Goal: Information Seeking & Learning: Find specific fact

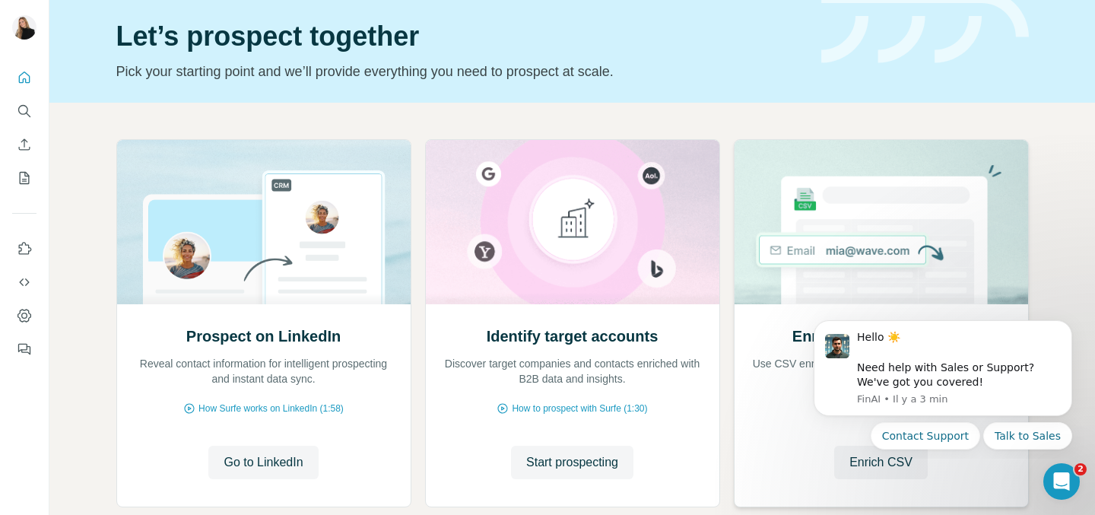
scroll to position [52, 0]
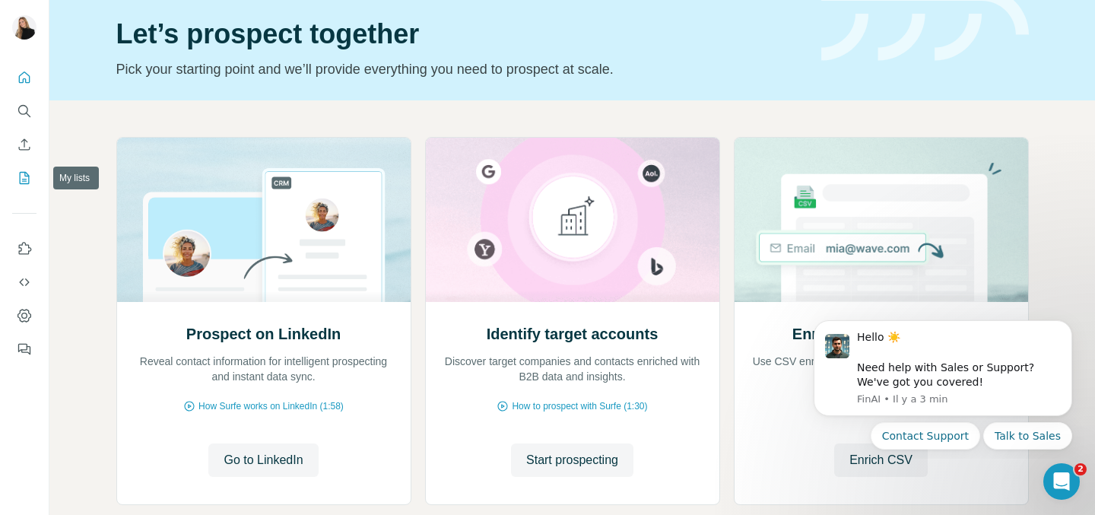
click at [20, 173] on icon "My lists" at bounding box center [25, 178] width 10 height 12
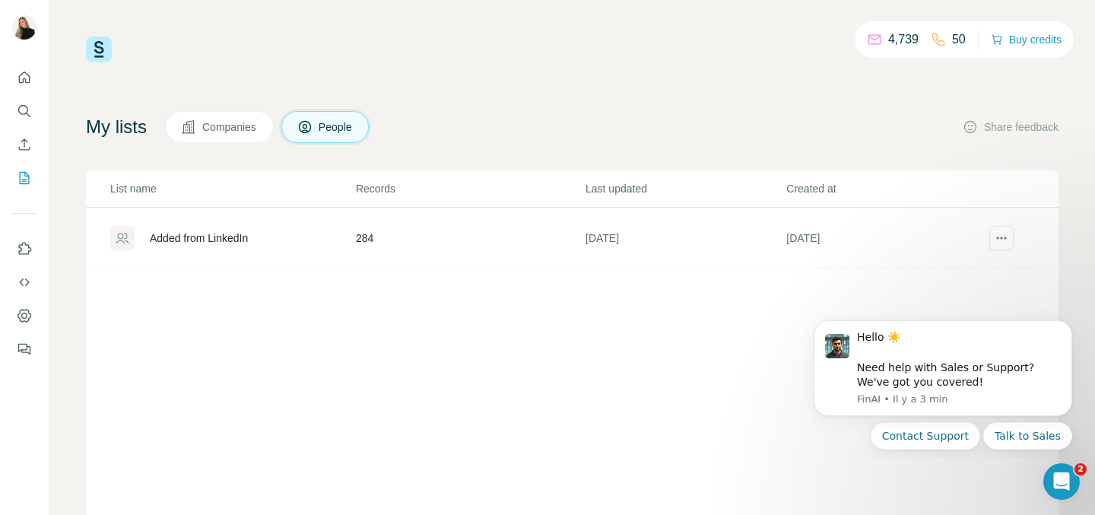
click at [188, 235] on div "Added from LinkedIn" at bounding box center [199, 237] width 98 height 15
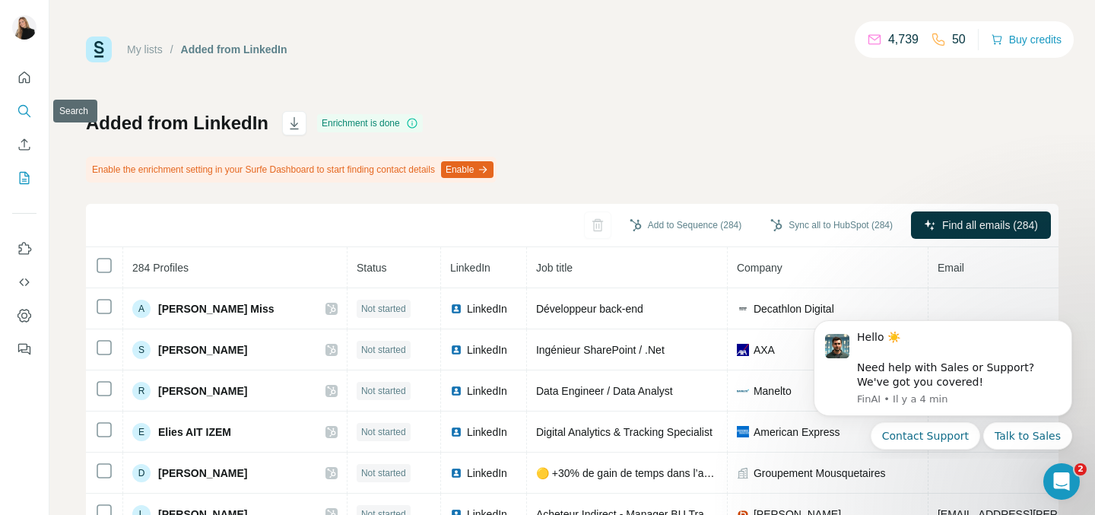
click at [28, 112] on icon "Search" at bounding box center [24, 110] width 15 height 15
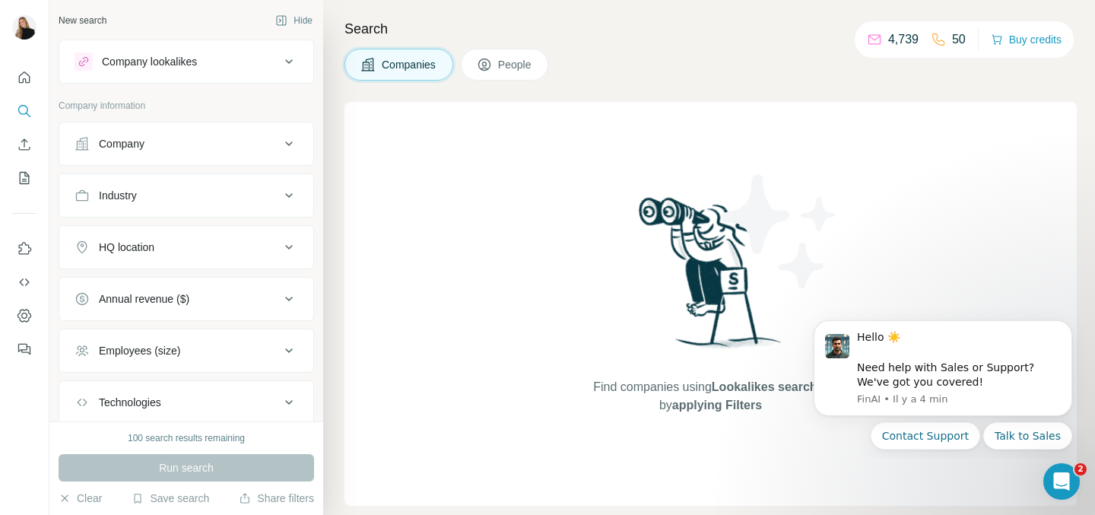
click at [192, 143] on div "Company" at bounding box center [176, 143] width 205 height 15
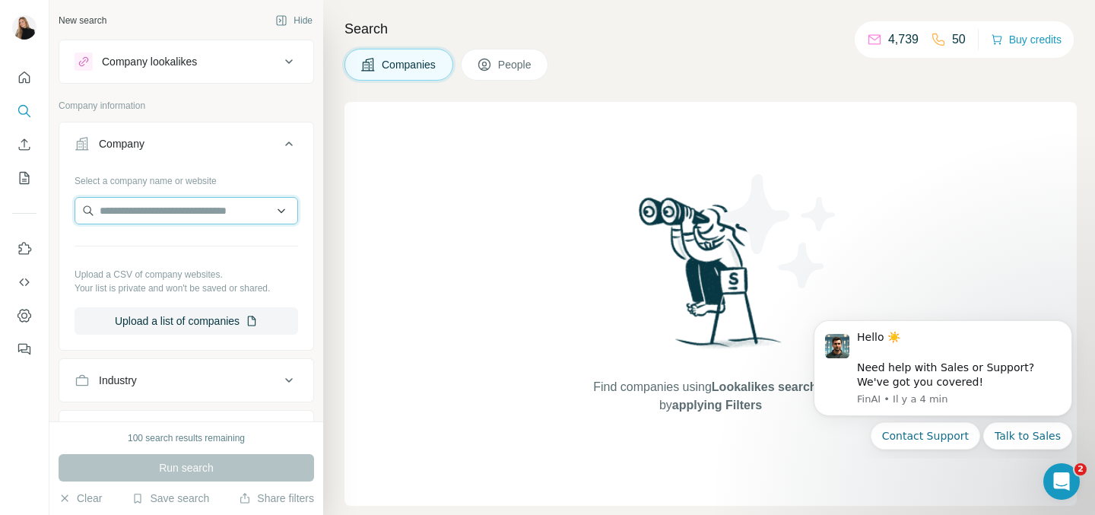
click at [164, 206] on input "text" at bounding box center [185, 210] width 223 height 27
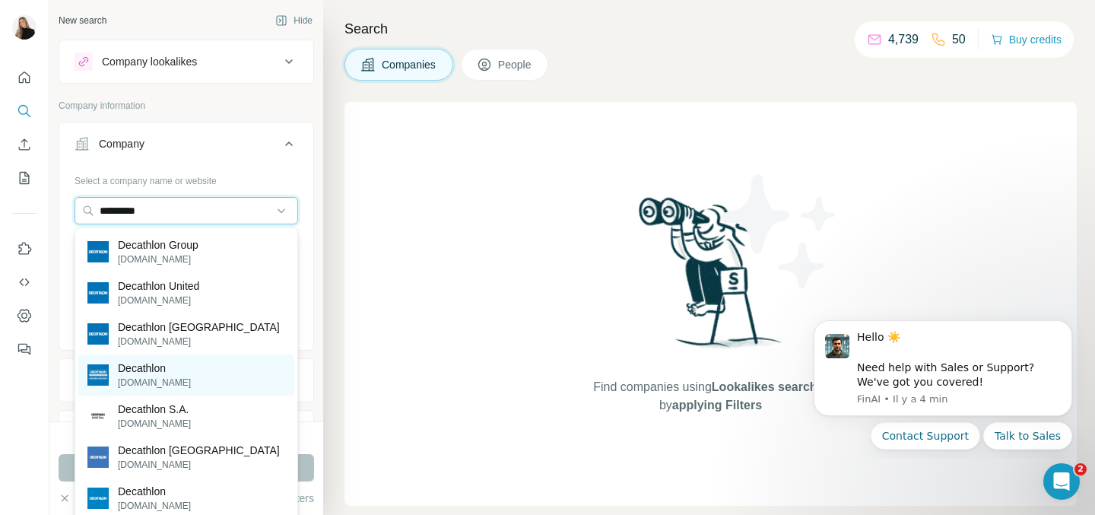
type input "*********"
click at [211, 369] on div "Decathlon decathlon.in" at bounding box center [186, 374] width 216 height 41
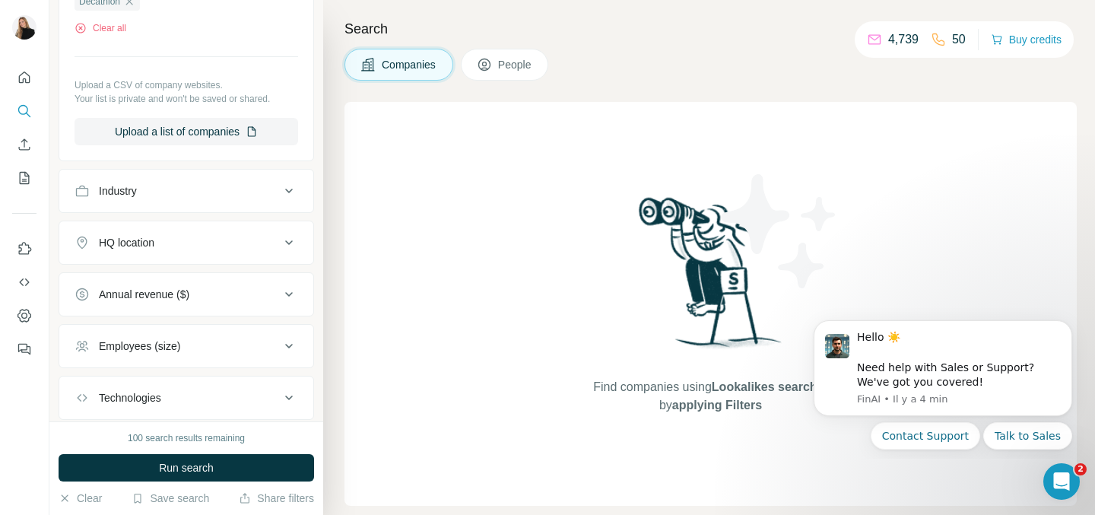
scroll to position [334, 0]
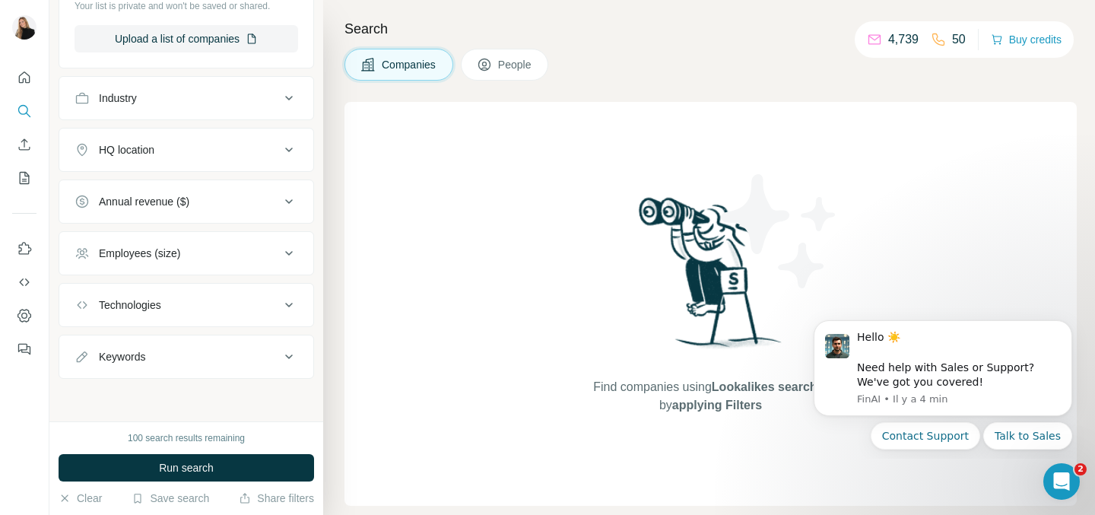
click at [194, 162] on button "HQ location" at bounding box center [186, 150] width 254 height 36
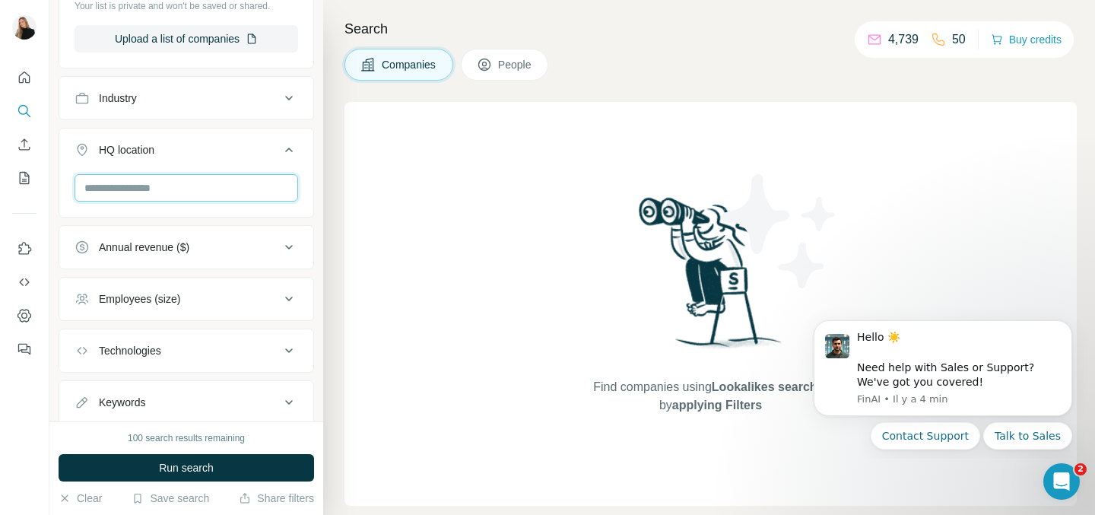
click at [198, 189] on input "text" at bounding box center [185, 187] width 223 height 27
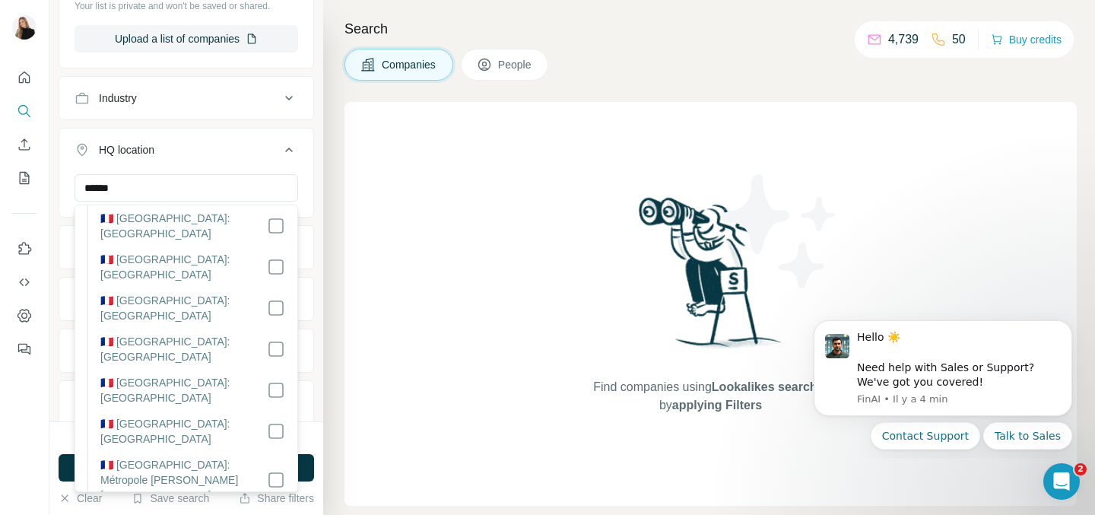
scroll to position [547, 0]
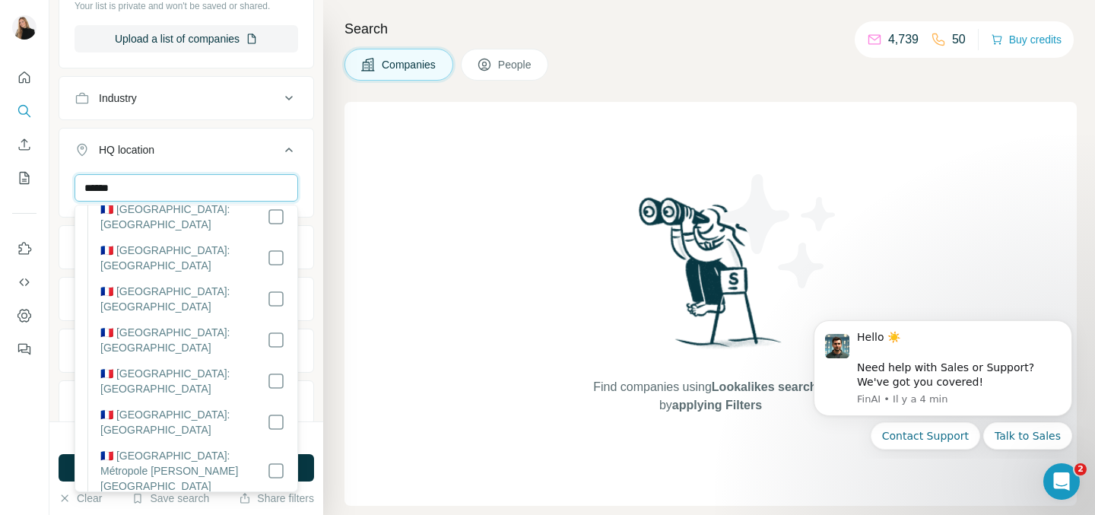
click at [183, 189] on input "******" at bounding box center [185, 187] width 223 height 27
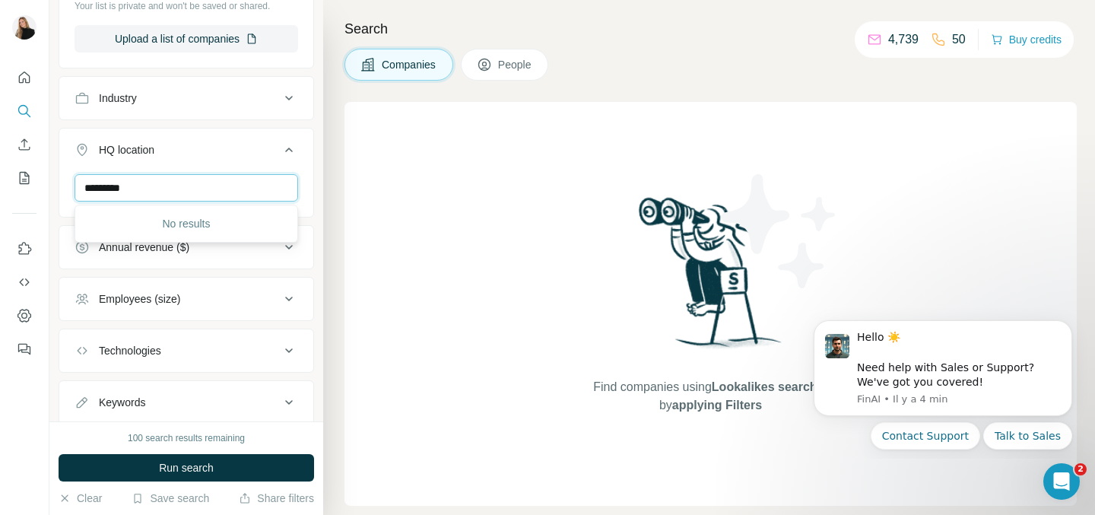
scroll to position [0, 0]
type input "******"
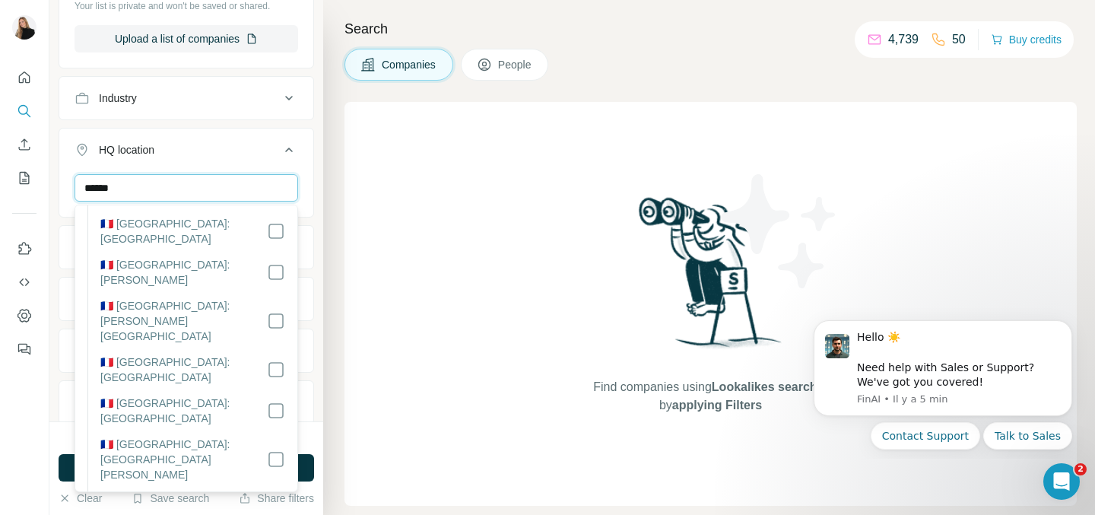
scroll to position [1591, 0]
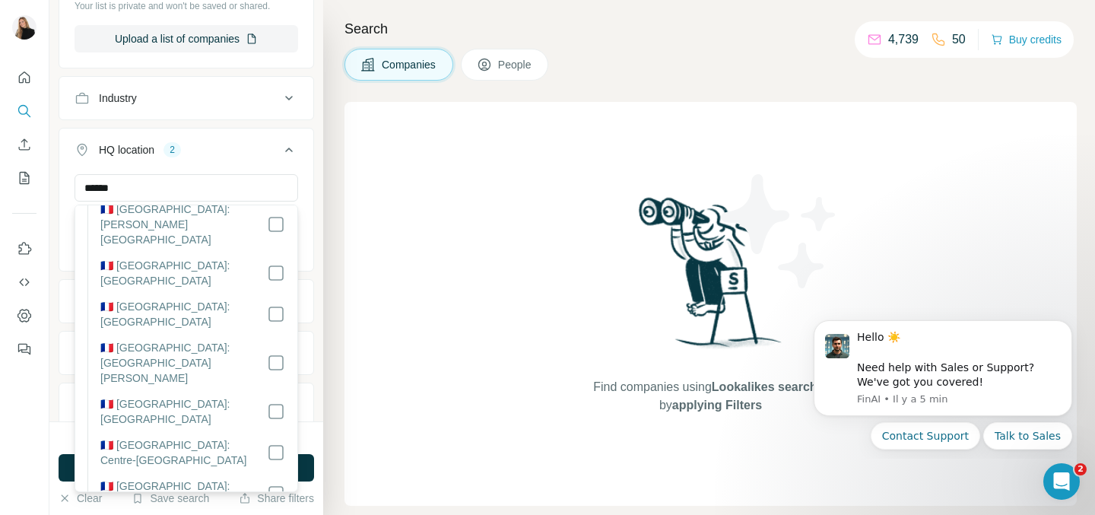
scroll to position [1696, 0]
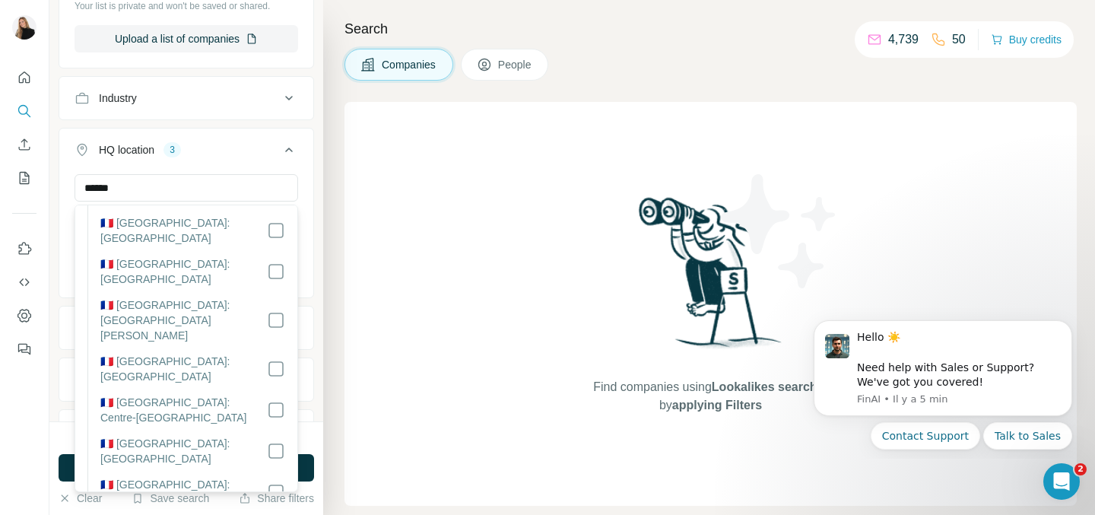
scroll to position [1716, 0]
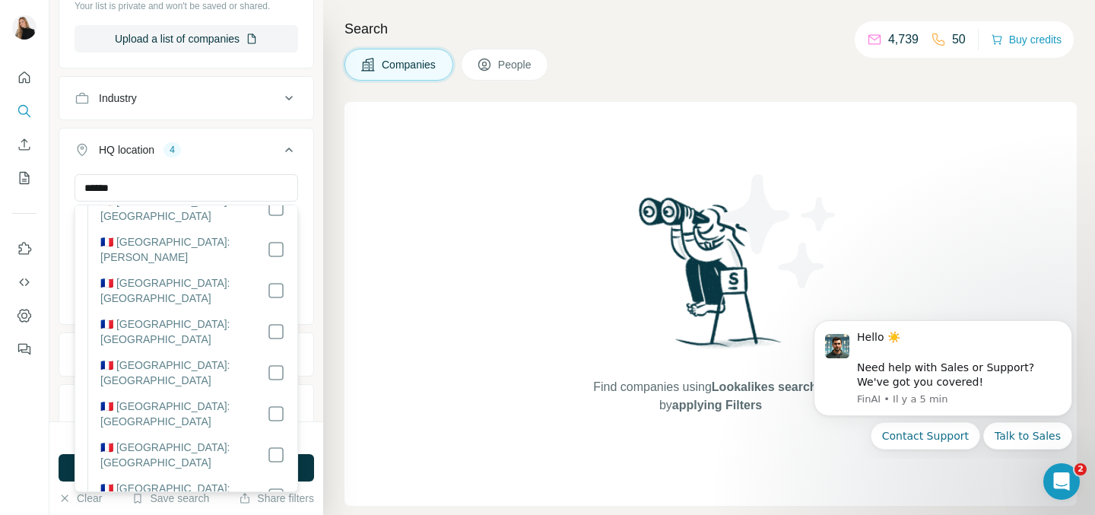
scroll to position [3535, 0]
click at [246, 132] on button "HQ location 4" at bounding box center [186, 153] width 254 height 43
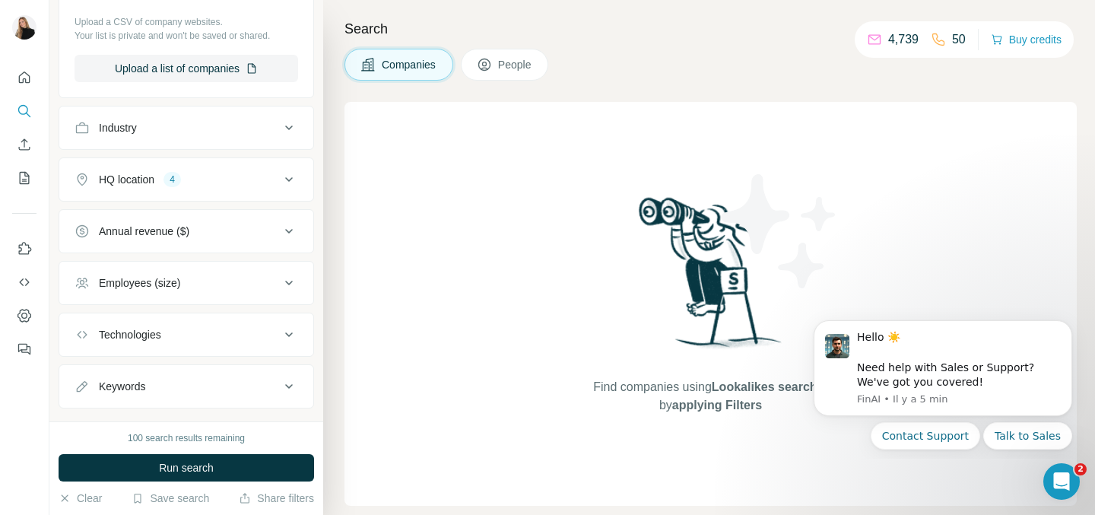
scroll to position [312, 0]
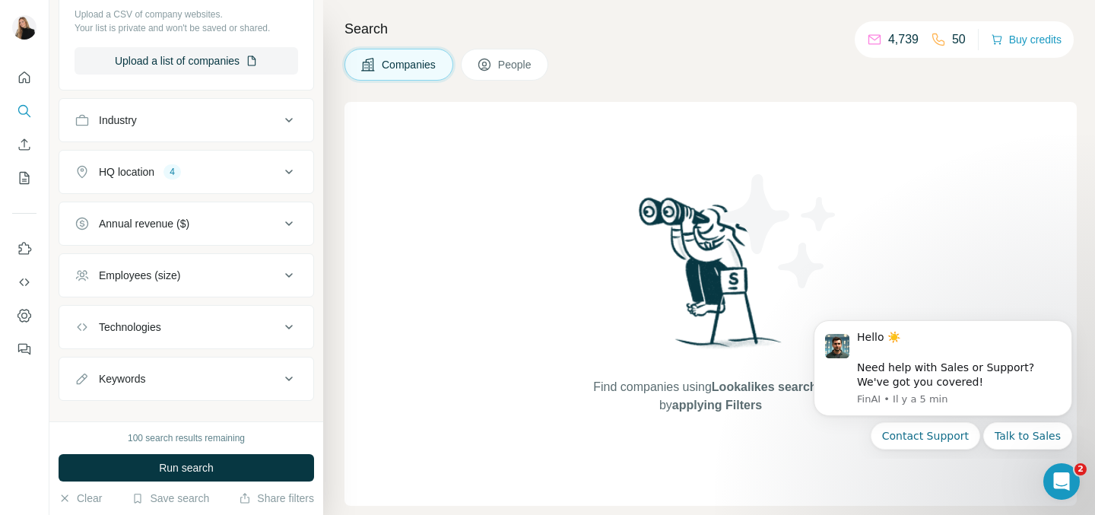
click at [196, 293] on button "Employees (size)" at bounding box center [186, 275] width 254 height 36
click at [242, 278] on div "Employees (size)" at bounding box center [176, 275] width 205 height 15
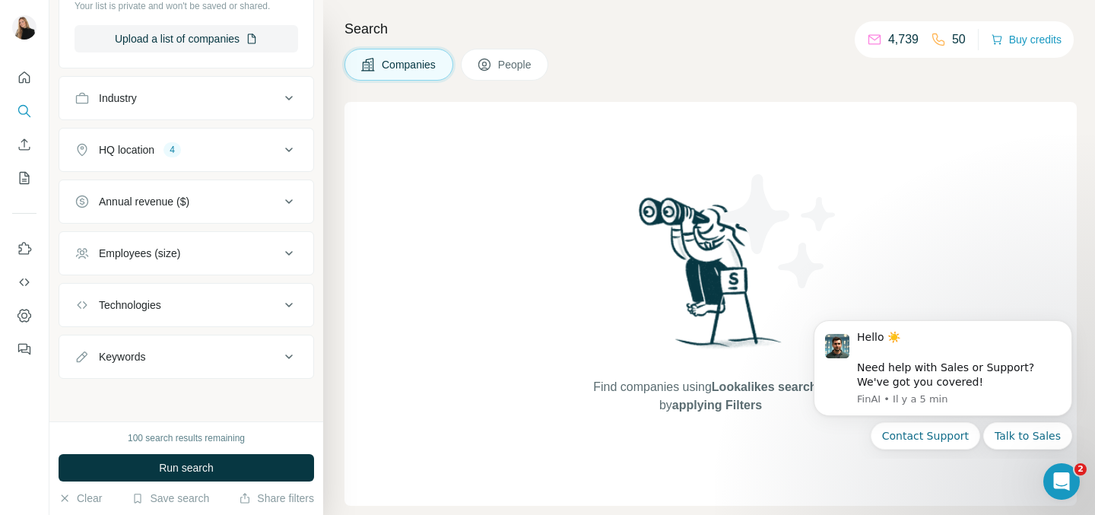
click at [232, 316] on button "Technologies" at bounding box center [186, 305] width 254 height 36
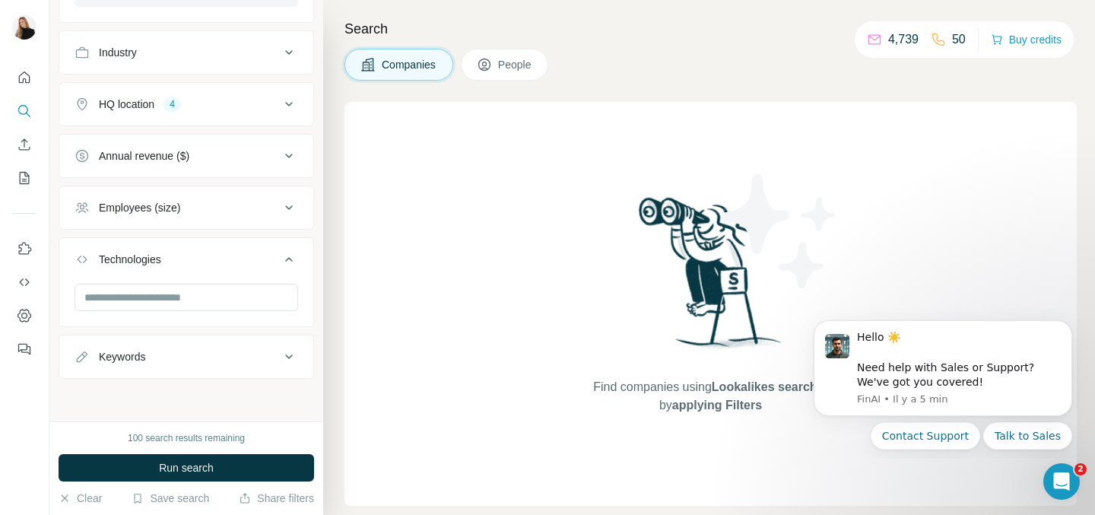
click at [292, 251] on icon at bounding box center [289, 259] width 18 height 18
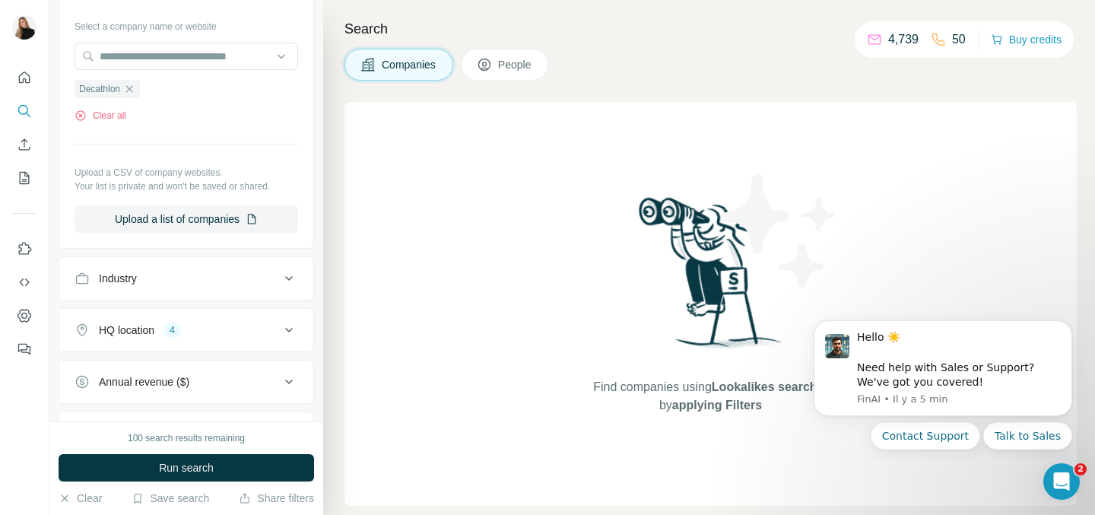
scroll to position [137, 0]
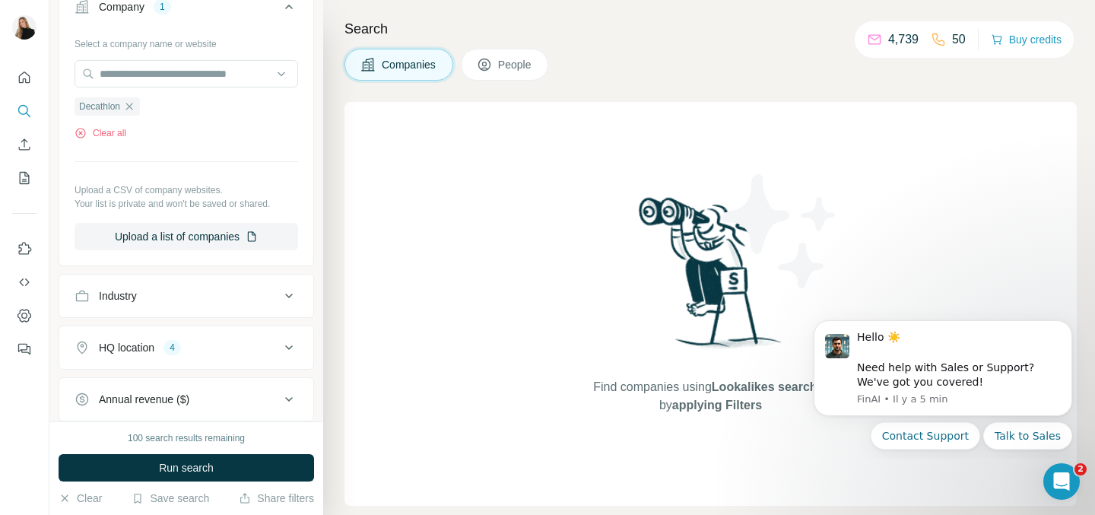
click at [508, 63] on span "People" at bounding box center [515, 64] width 35 height 15
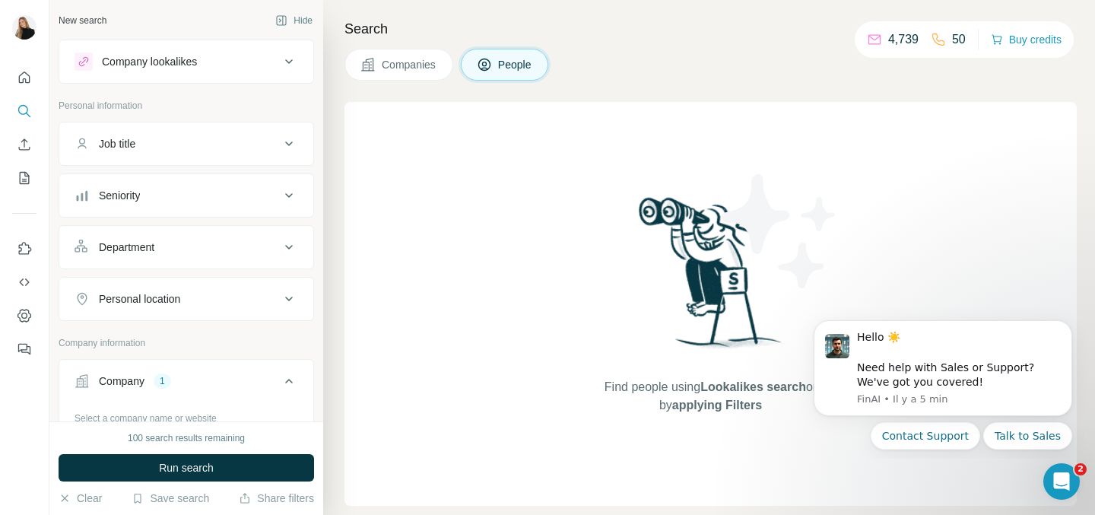
click at [210, 147] on div "Job title" at bounding box center [176, 143] width 205 height 15
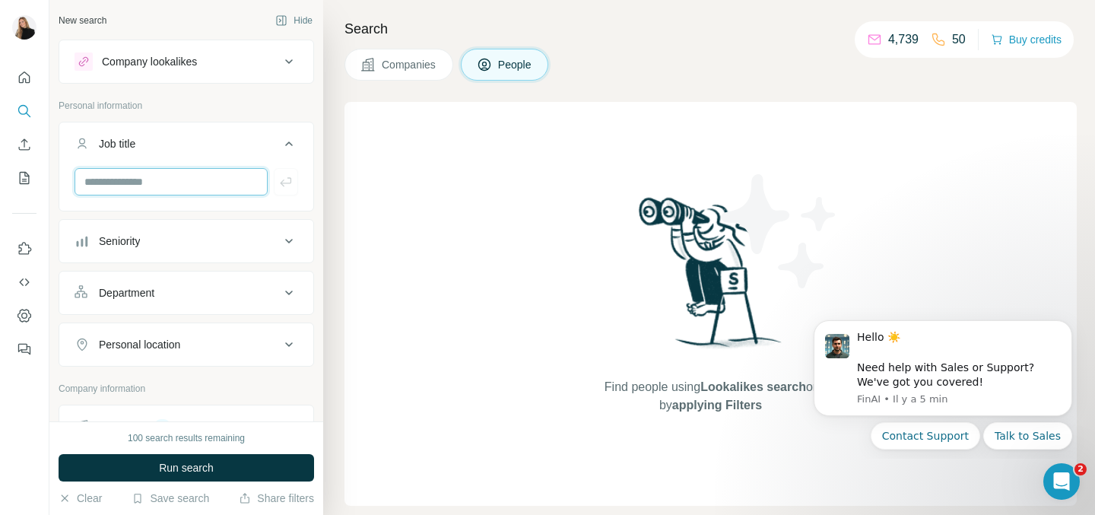
click at [189, 189] on input "text" at bounding box center [170, 181] width 193 height 27
type input "**********"
click at [280, 191] on button "button" at bounding box center [286, 181] width 24 height 27
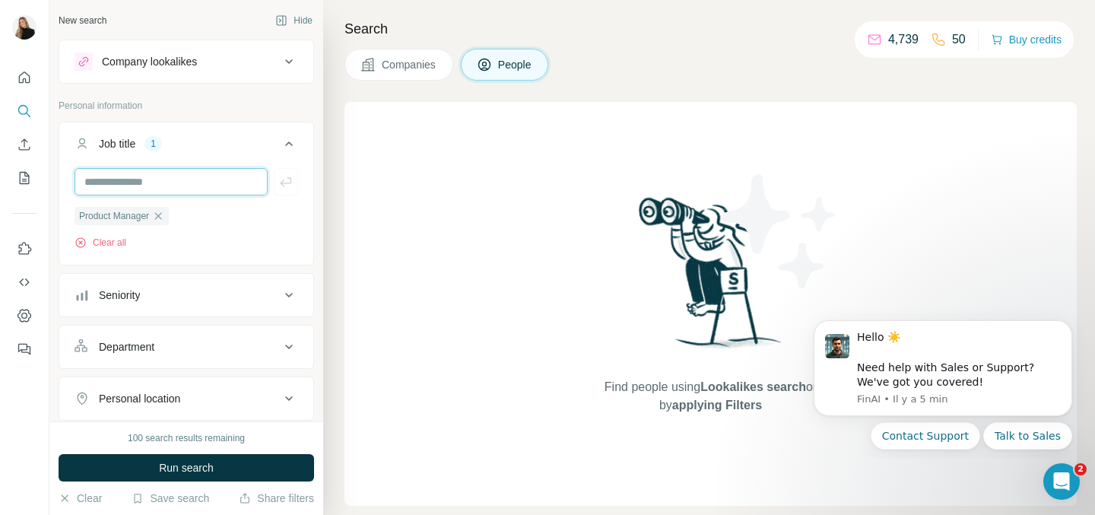
click at [213, 184] on input "text" at bounding box center [170, 181] width 193 height 27
type input "**********"
click at [296, 182] on button "button" at bounding box center [286, 181] width 24 height 27
click at [192, 180] on input "text" at bounding box center [170, 181] width 193 height 27
type input "**********"
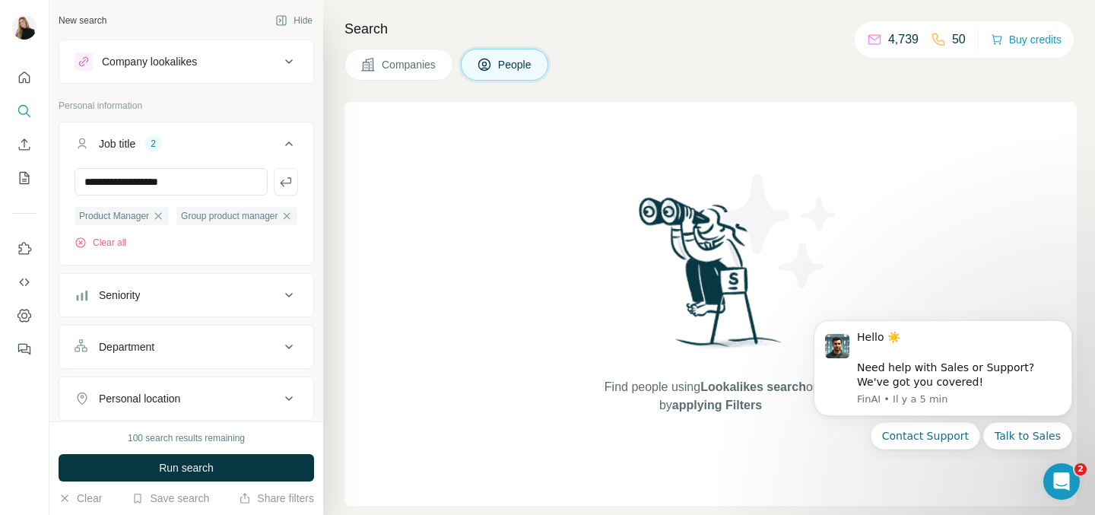
click at [280, 182] on icon "button" at bounding box center [285, 181] width 15 height 15
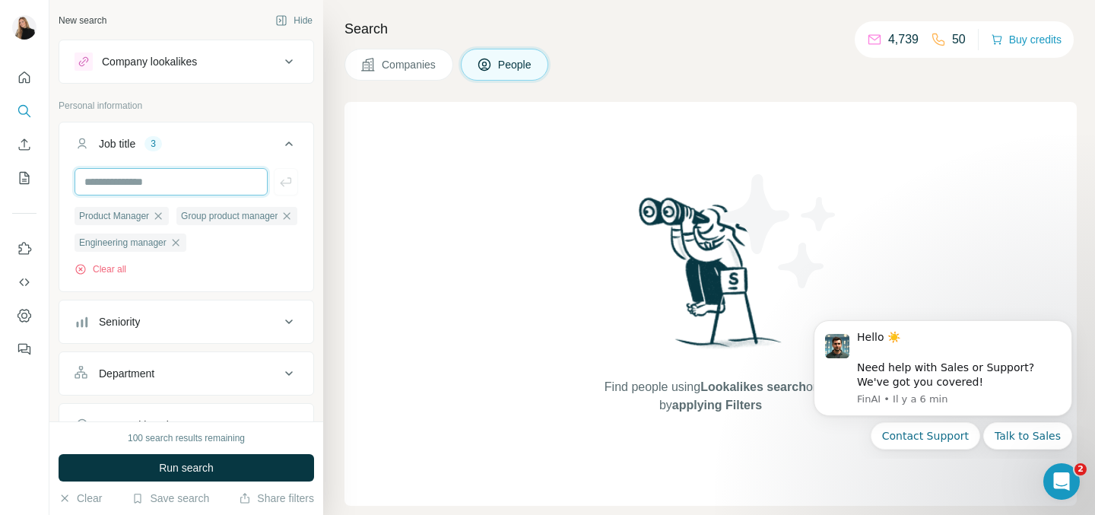
click at [190, 180] on input "text" at bounding box center [170, 181] width 193 height 27
type input "**********"
click at [290, 184] on icon "button" at bounding box center [285, 181] width 15 height 15
click at [157, 184] on input "text" at bounding box center [170, 181] width 193 height 27
type input "**********"
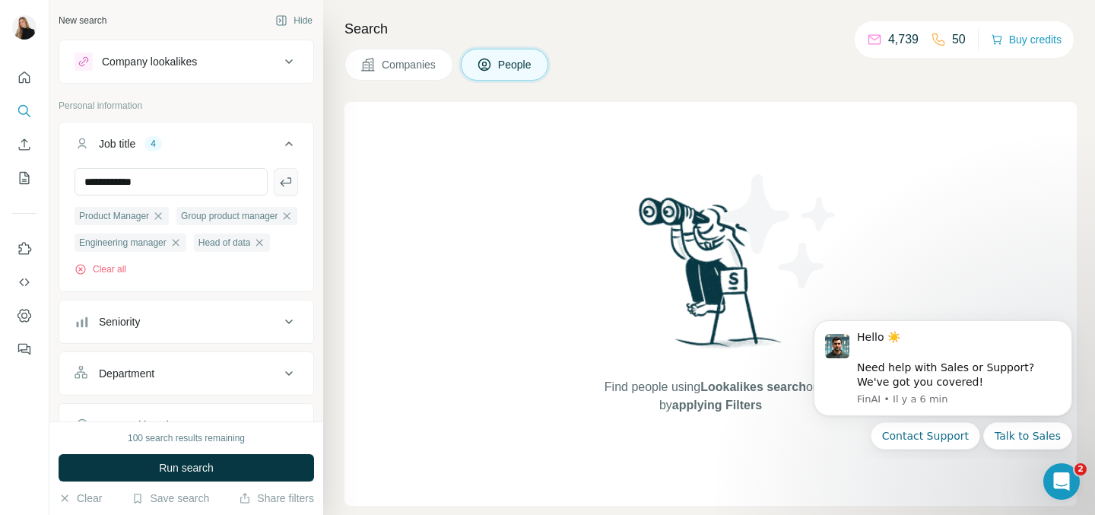
click at [294, 183] on button "button" at bounding box center [286, 181] width 24 height 27
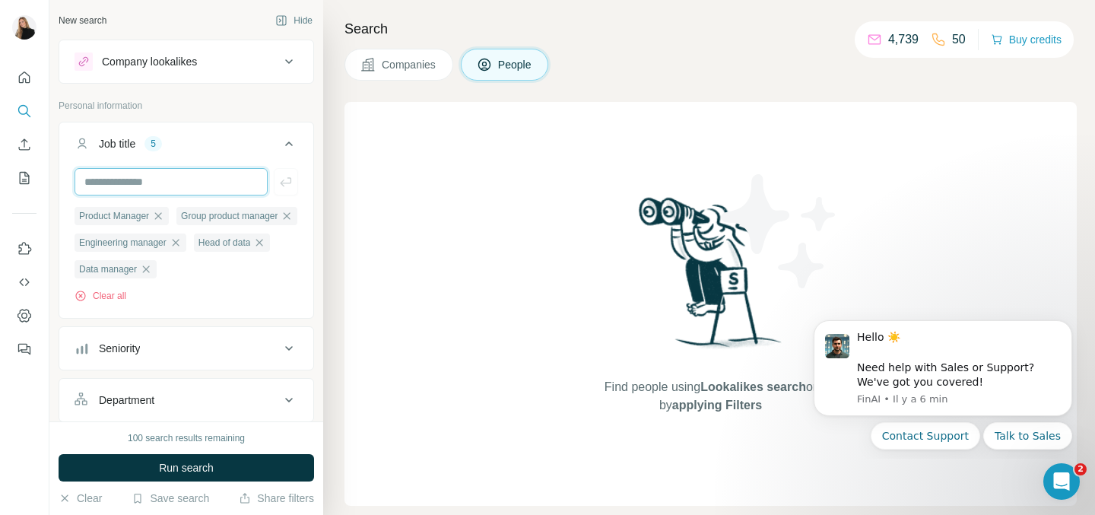
click at [181, 182] on input "text" at bounding box center [170, 181] width 193 height 27
type input "*********"
click at [293, 182] on button "button" at bounding box center [286, 181] width 24 height 27
click at [205, 179] on input "text" at bounding box center [170, 181] width 193 height 27
type input "**********"
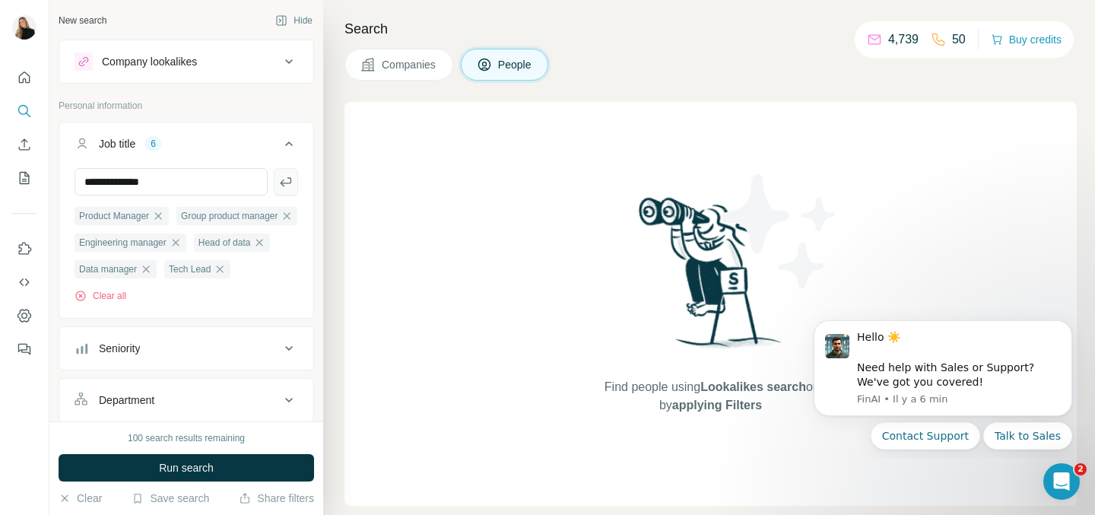
click at [284, 185] on icon "button" at bounding box center [285, 181] width 15 height 15
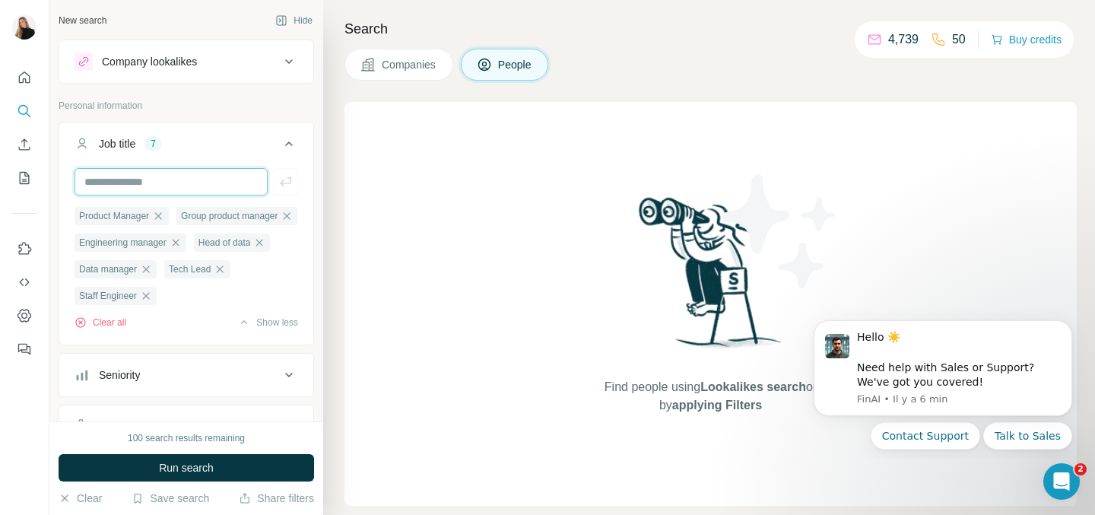
click at [141, 178] on input "text" at bounding box center [170, 181] width 193 height 27
type input "**********"
click at [304, 182] on div "**********" at bounding box center [186, 254] width 254 height 173
click at [286, 185] on icon "button" at bounding box center [285, 181] width 15 height 15
click at [139, 170] on input "text" at bounding box center [170, 181] width 193 height 27
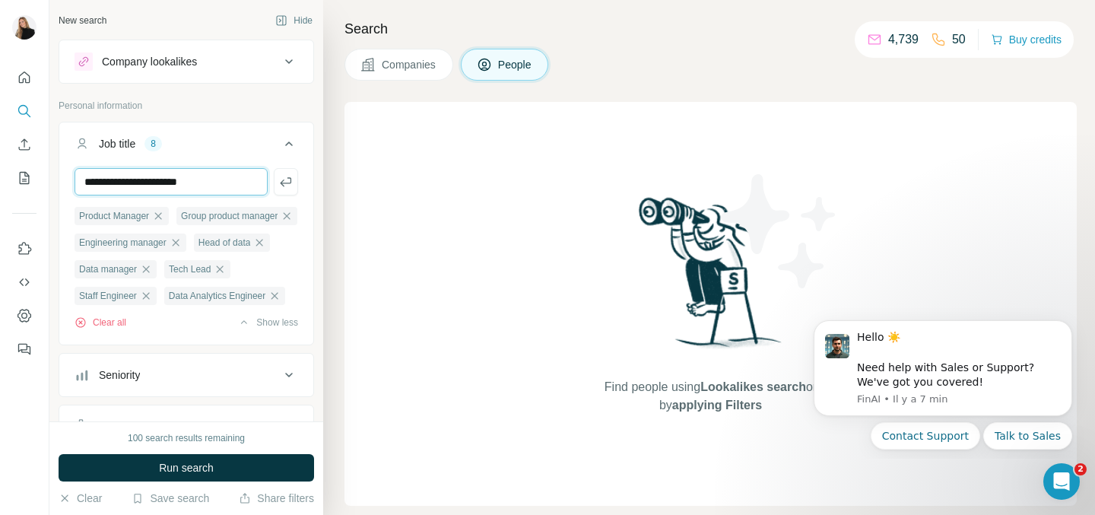
type input "**********"
click at [296, 188] on button "button" at bounding box center [286, 181] width 24 height 27
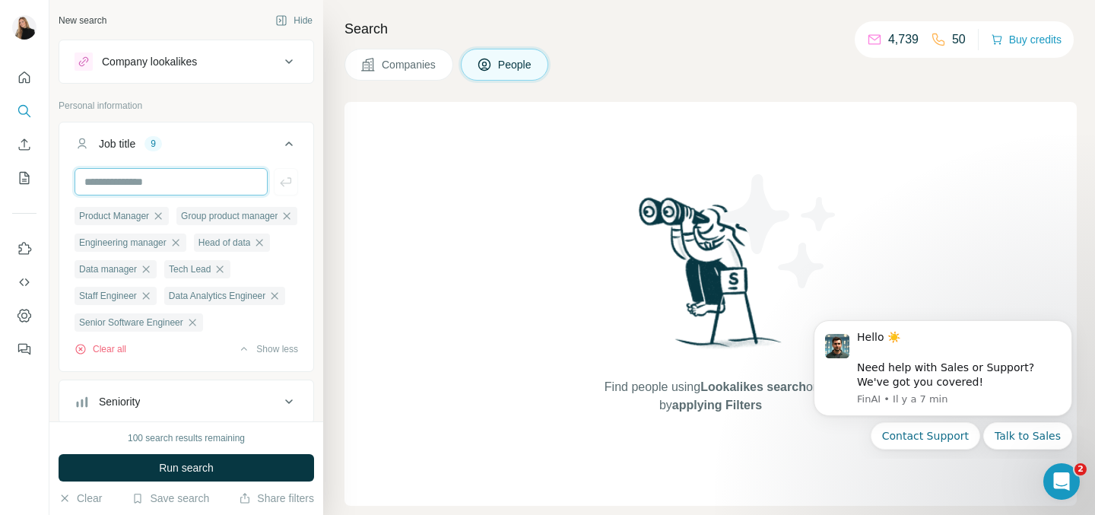
click at [151, 188] on input "text" at bounding box center [170, 181] width 193 height 27
type input "**********"
click at [290, 175] on icon "button" at bounding box center [285, 181] width 15 height 15
click at [158, 175] on input "text" at bounding box center [170, 181] width 193 height 27
type input "**********"
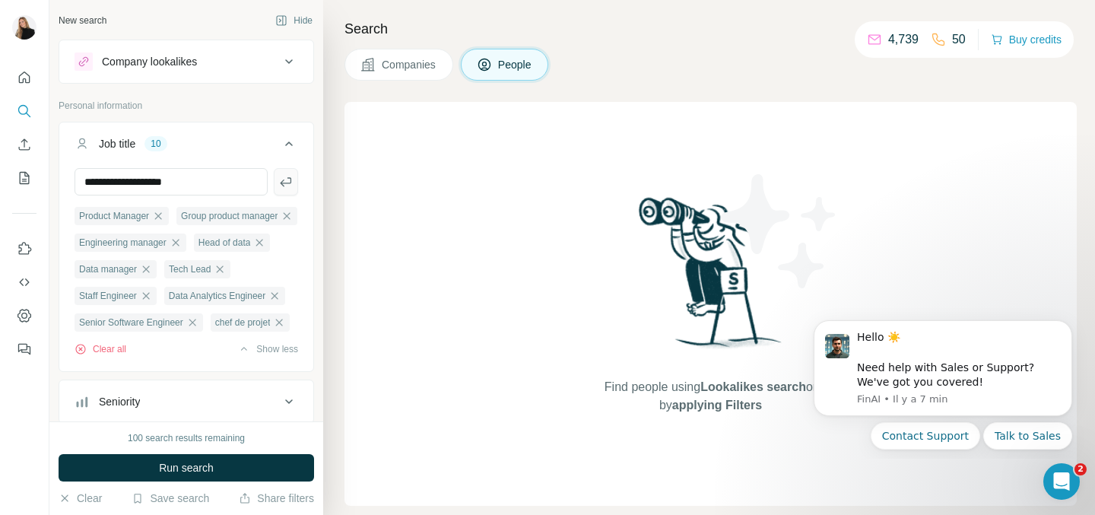
click at [290, 190] on button "button" at bounding box center [286, 181] width 24 height 27
click at [182, 188] on input "text" at bounding box center [170, 181] width 193 height 27
type input "**********"
click at [286, 183] on icon "button" at bounding box center [285, 181] width 11 height 9
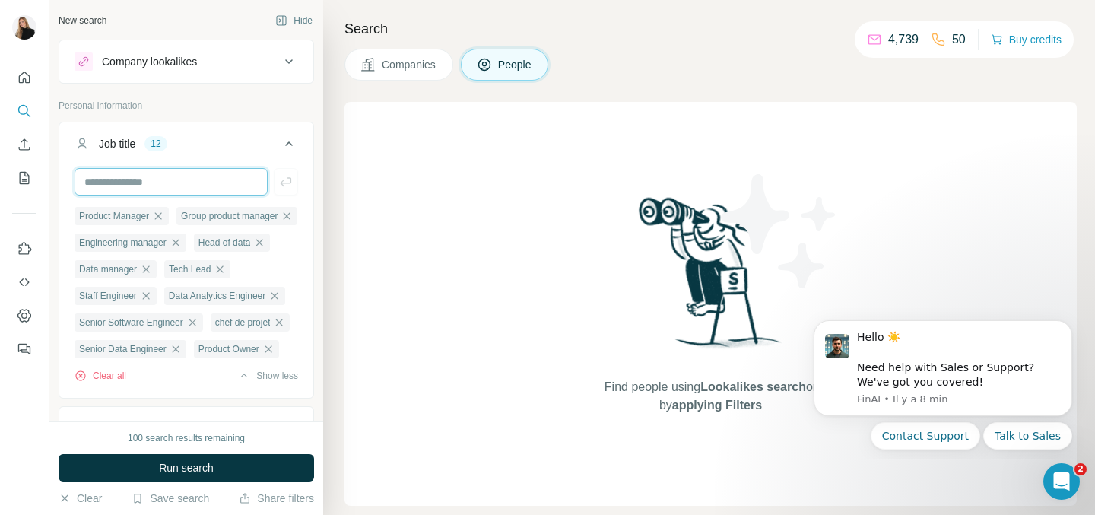
click at [185, 183] on input "text" at bounding box center [170, 181] width 193 height 27
type input "*********"
click at [290, 182] on icon "button" at bounding box center [285, 181] width 11 height 9
click at [209, 181] on input "text" at bounding box center [170, 181] width 193 height 27
type input "**********"
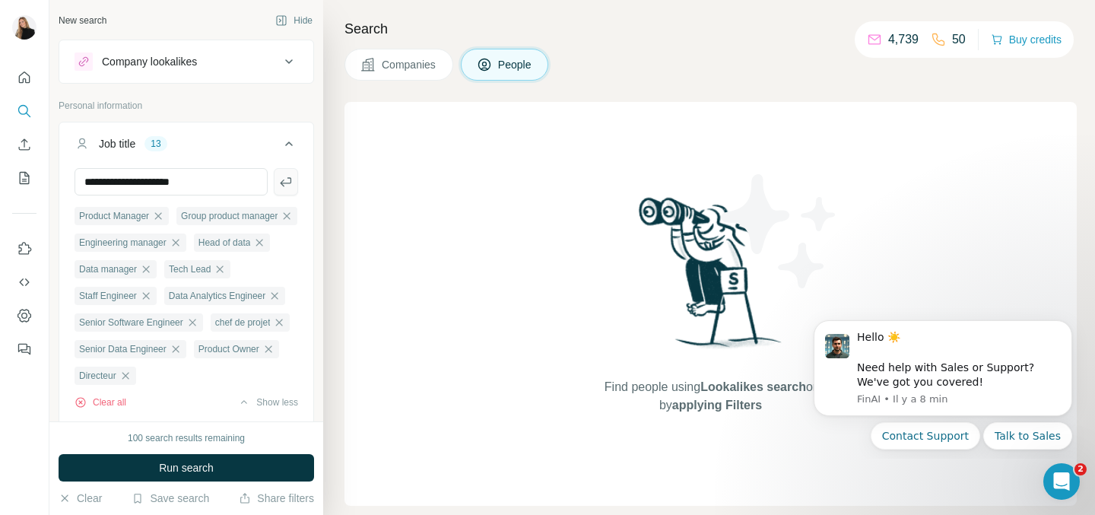
click at [277, 185] on button "button" at bounding box center [286, 181] width 24 height 27
click at [132, 180] on input "text" at bounding box center [170, 181] width 193 height 27
type input "**********"
click at [290, 186] on icon "button" at bounding box center [285, 181] width 15 height 15
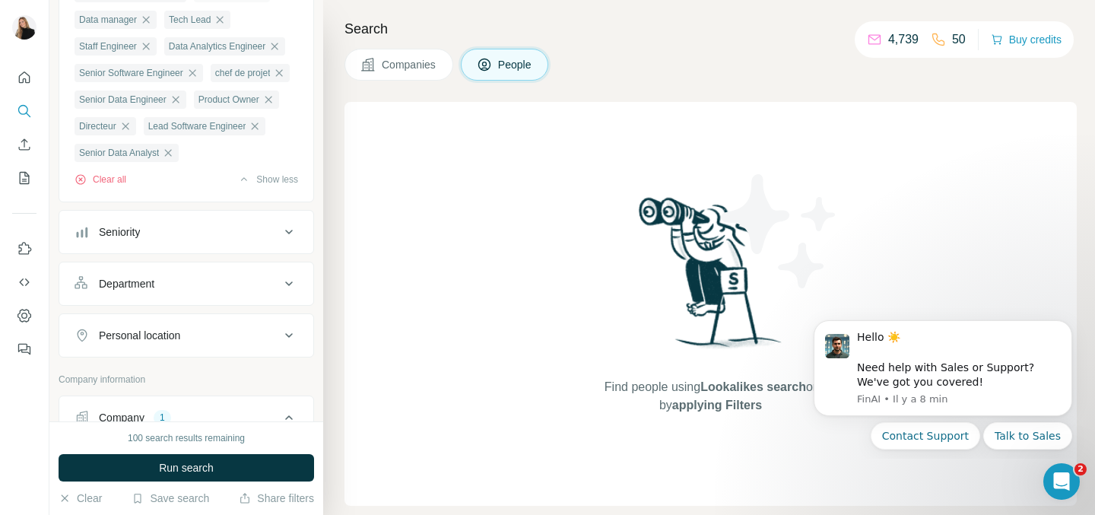
scroll to position [293, 0]
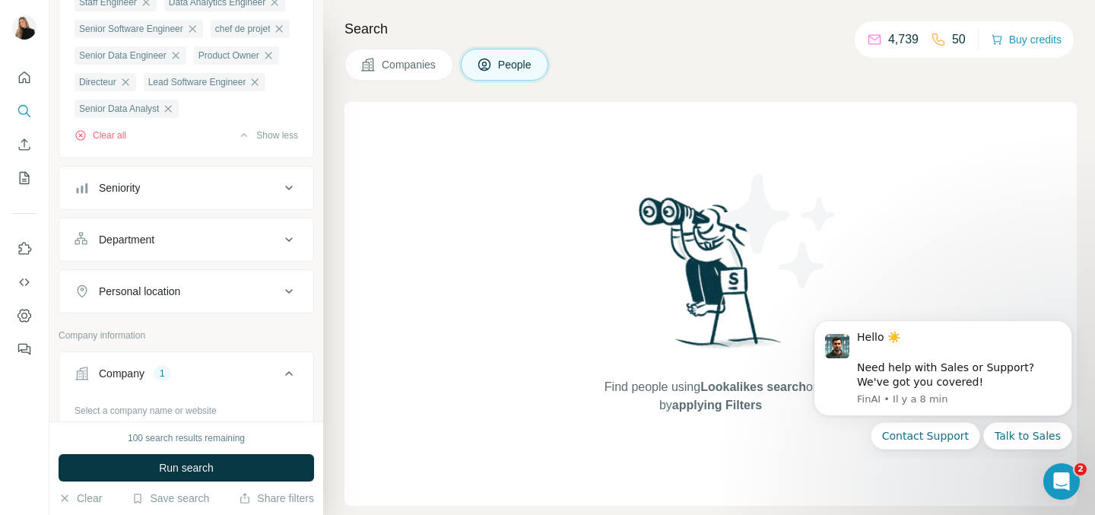
click at [229, 206] on button "Seniority" at bounding box center [186, 188] width 254 height 36
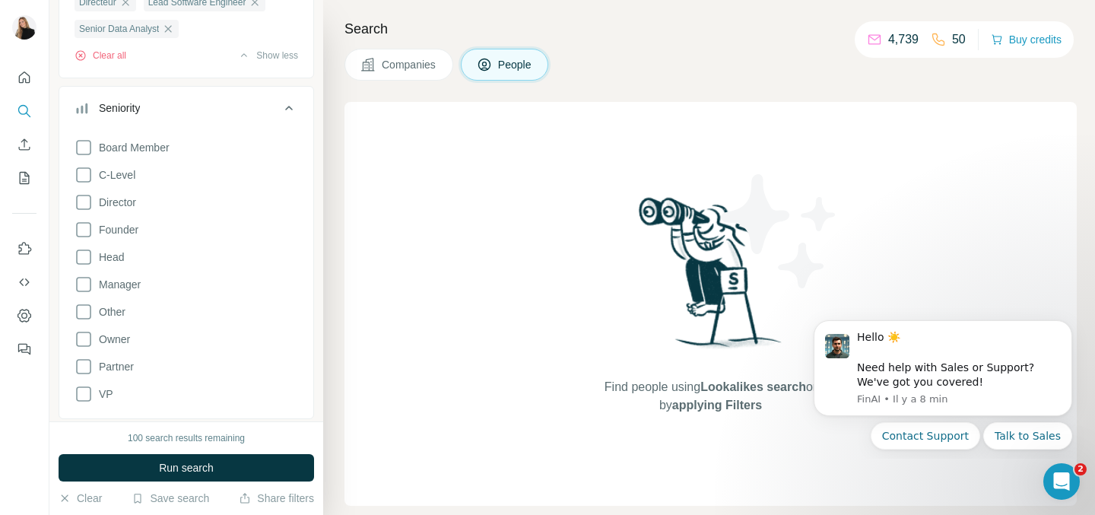
scroll to position [376, 0]
click at [82, 181] on icon at bounding box center [83, 172] width 18 height 18
click at [81, 208] on icon at bounding box center [83, 199] width 18 height 18
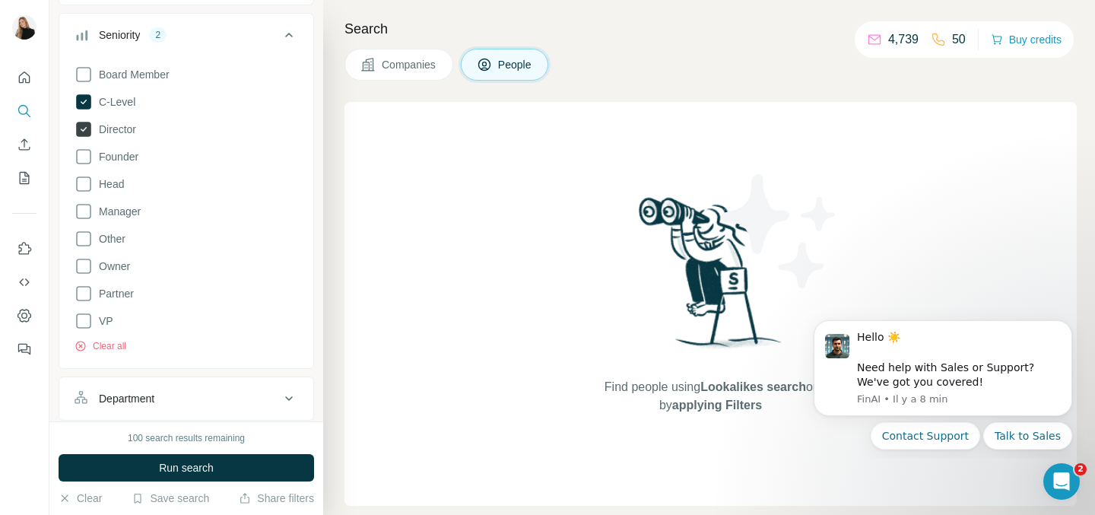
scroll to position [447, 0]
click at [84, 192] on icon at bounding box center [83, 183] width 18 height 18
click at [83, 220] on icon at bounding box center [83, 210] width 18 height 18
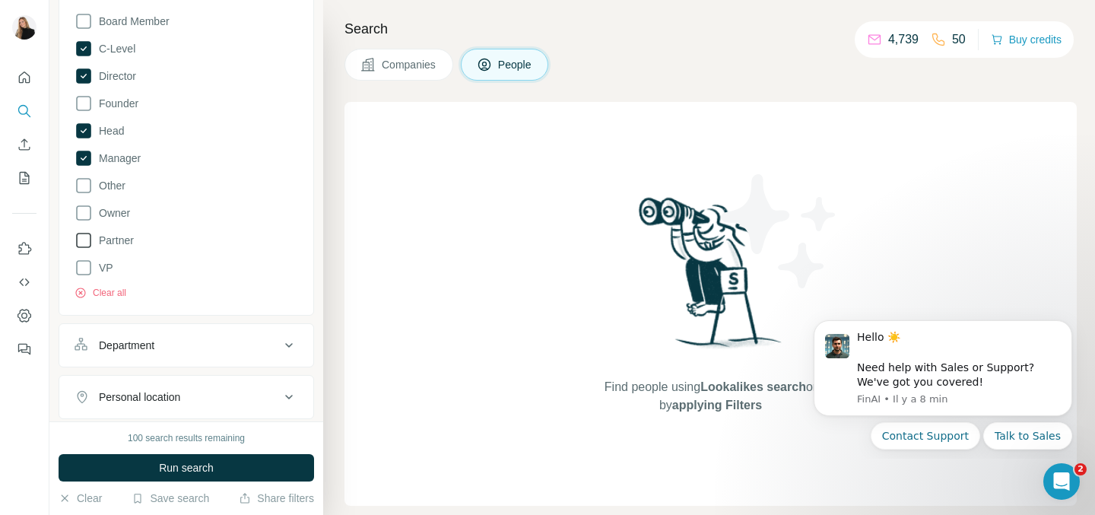
scroll to position [500, 0]
click at [79, 276] on icon at bounding box center [83, 267] width 18 height 18
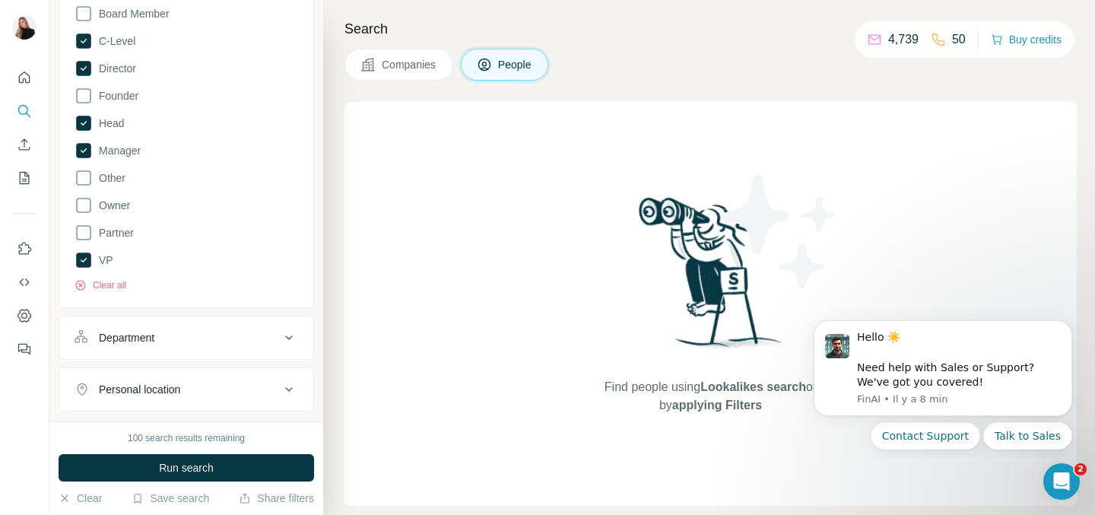
scroll to position [512, 0]
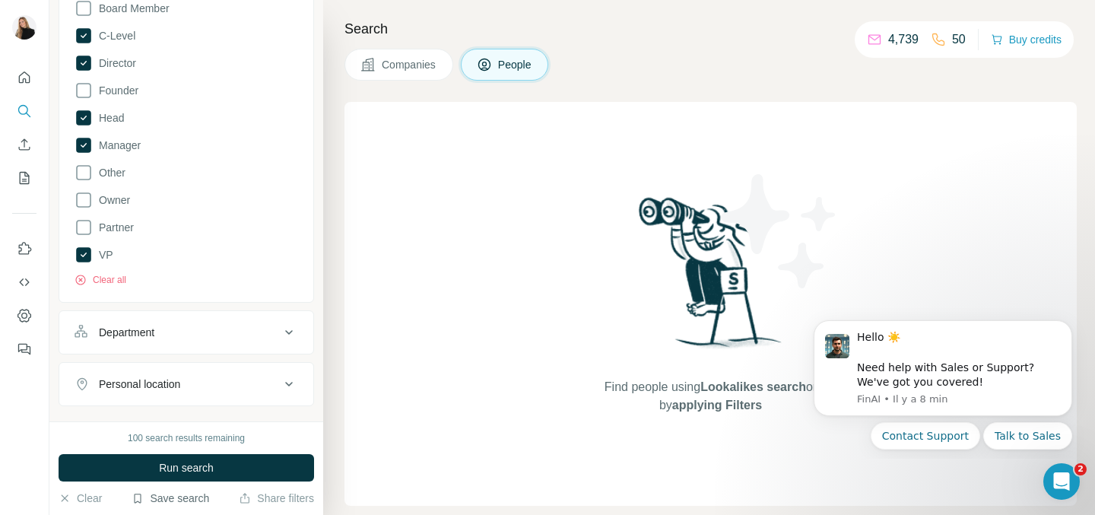
click at [177, 502] on button "Save search" at bounding box center [171, 497] width 78 height 15
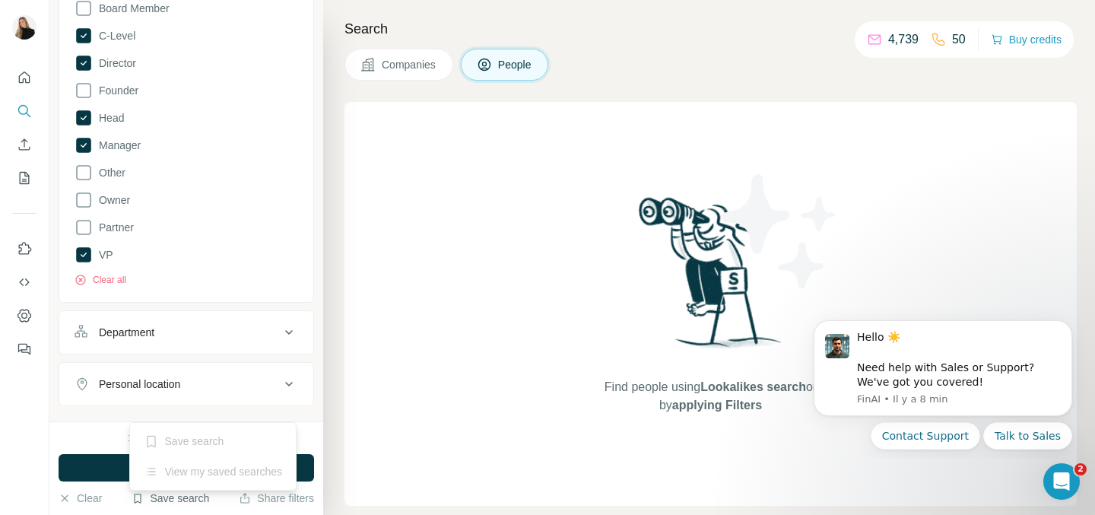
click at [171, 502] on button "Save search" at bounding box center [171, 497] width 78 height 15
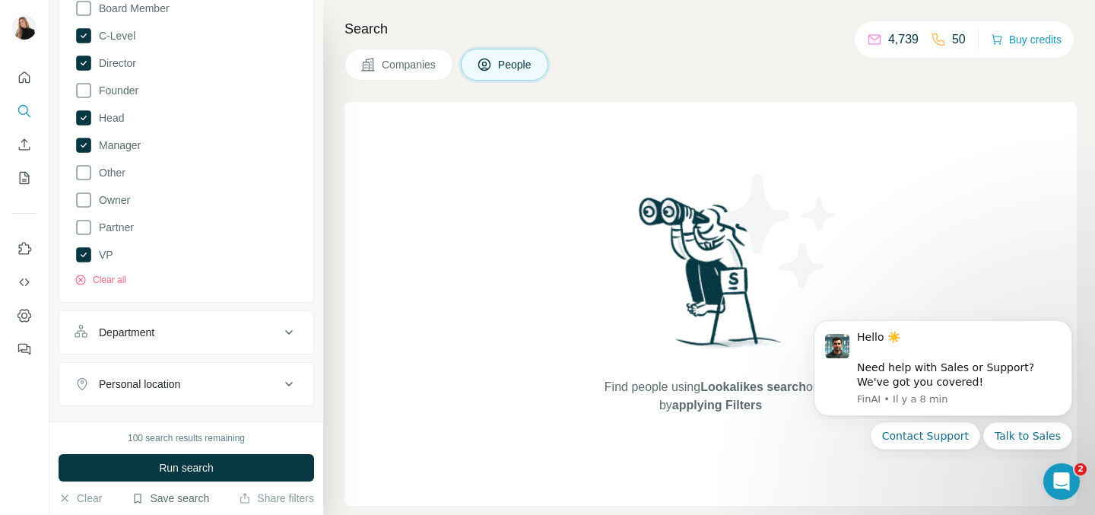
click at [181, 502] on button "Save search" at bounding box center [171, 497] width 78 height 15
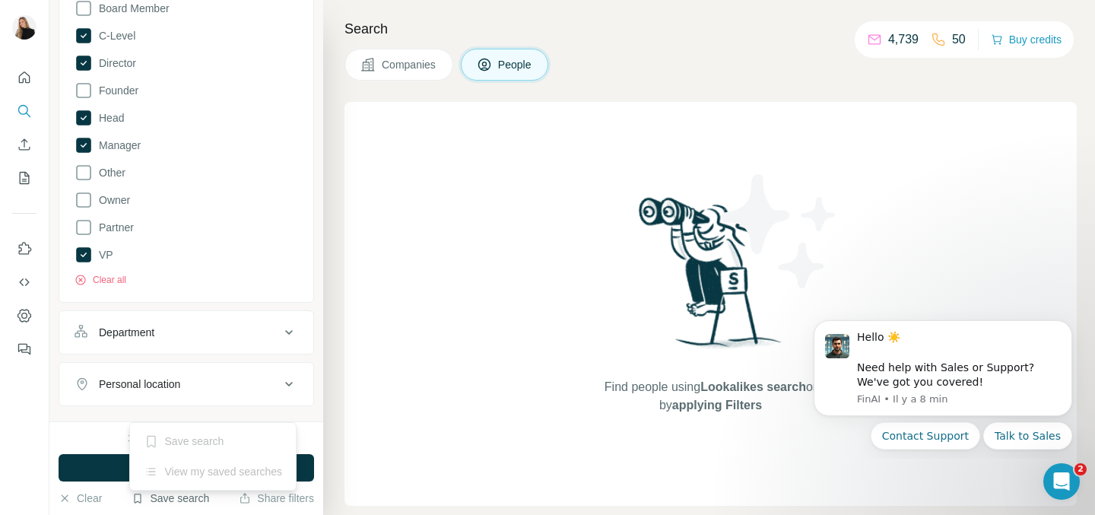
click at [184, 501] on button "Save search" at bounding box center [171, 497] width 78 height 15
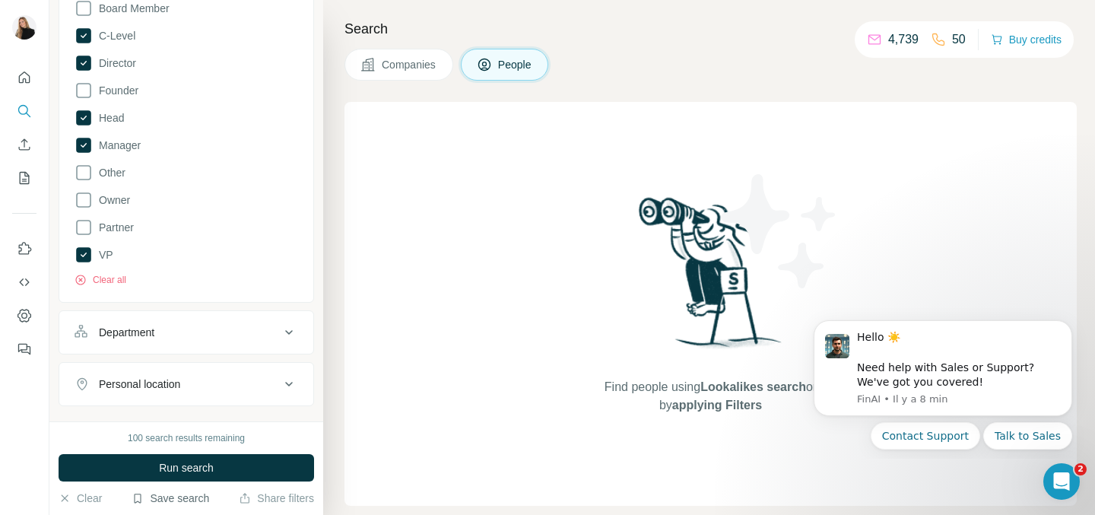
click at [184, 501] on button "Save search" at bounding box center [171, 497] width 78 height 15
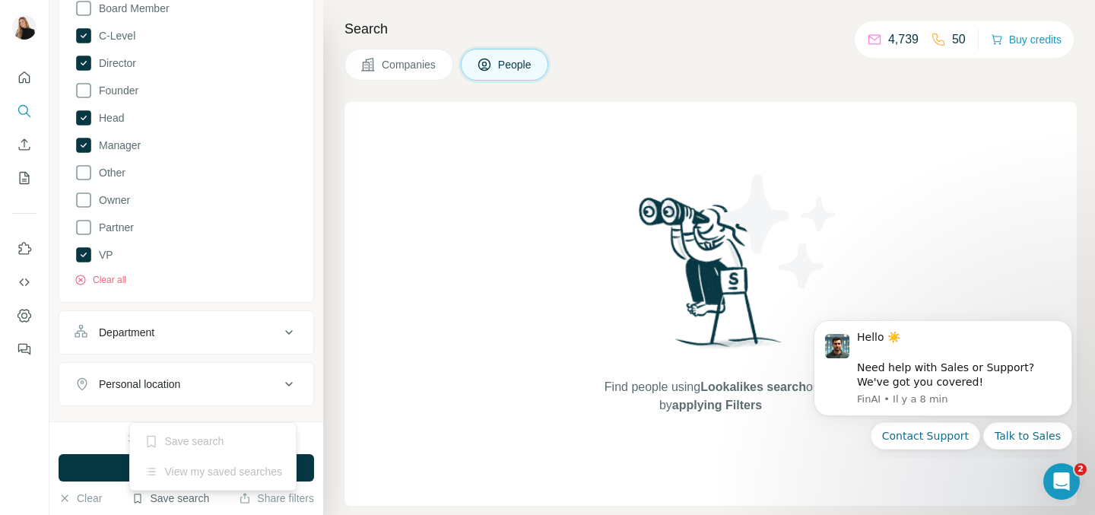
click at [184, 501] on button "Save search" at bounding box center [171, 497] width 78 height 15
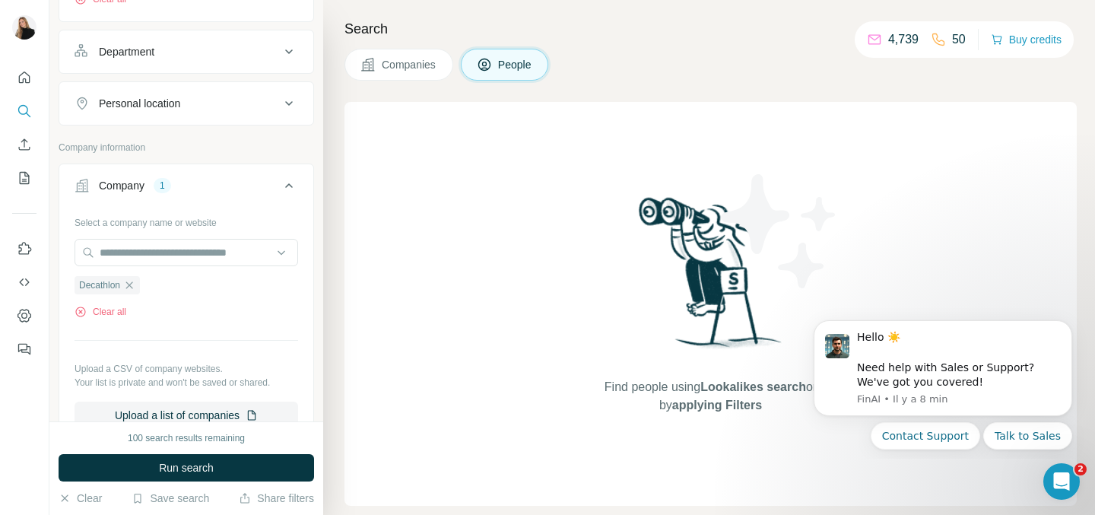
scroll to position [796, 0]
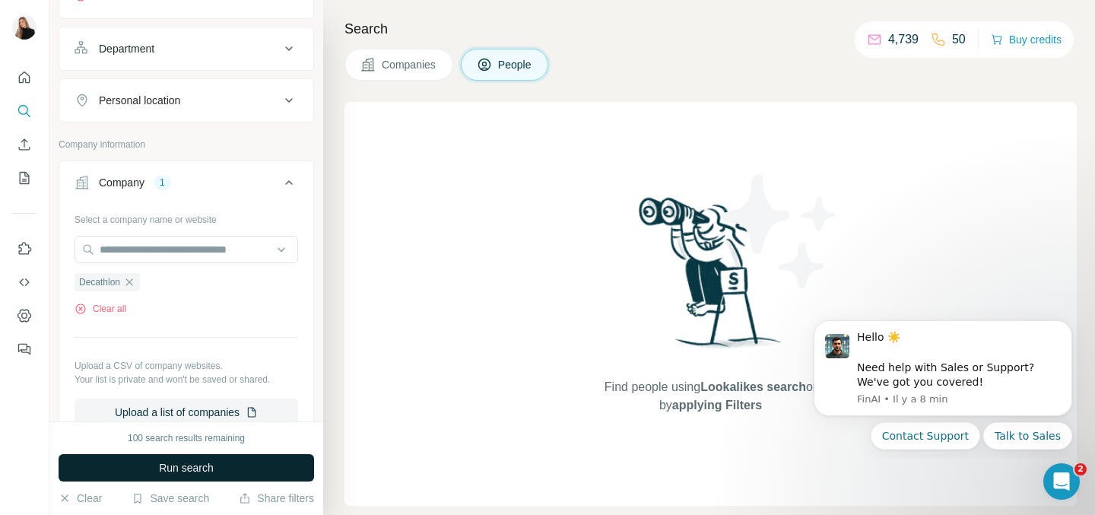
click at [170, 472] on span "Run search" at bounding box center [186, 467] width 55 height 15
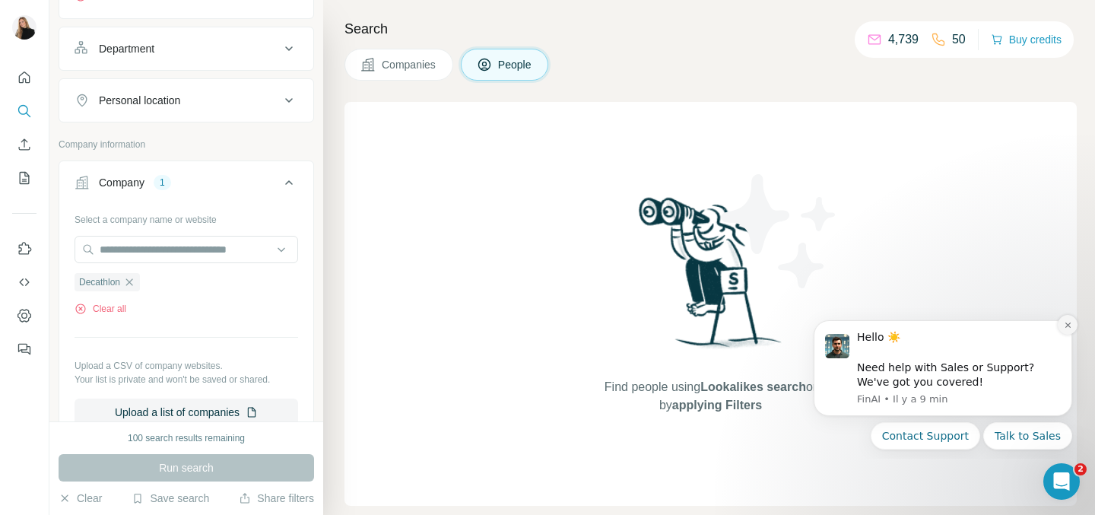
click at [1067, 325] on icon "Dismiss notification" at bounding box center [1066, 324] width 5 height 5
click at [1063, 326] on icon "Dismiss notification" at bounding box center [1067, 325] width 8 height 8
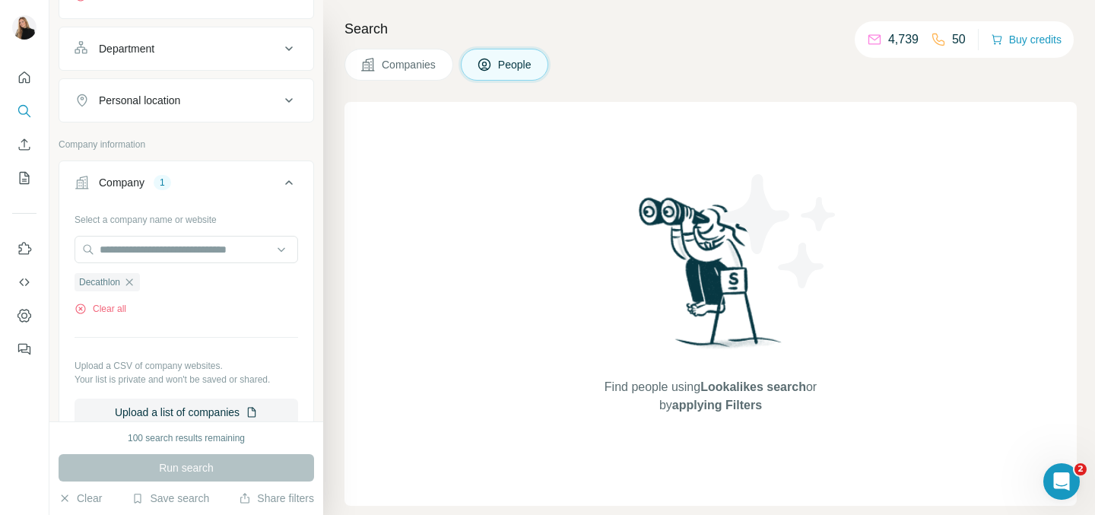
click at [214, 460] on div "Run search" at bounding box center [186, 467] width 255 height 27
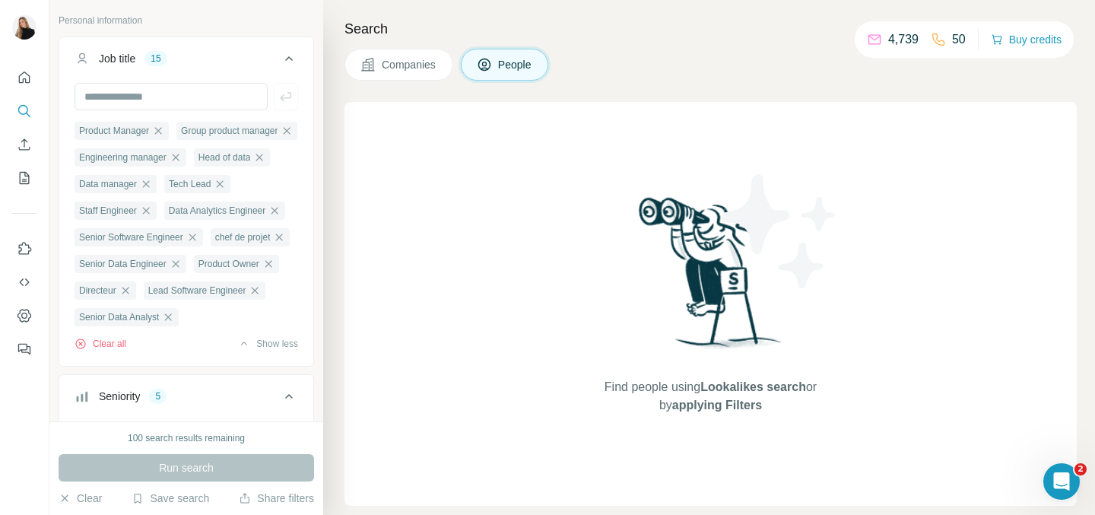
scroll to position [0, 0]
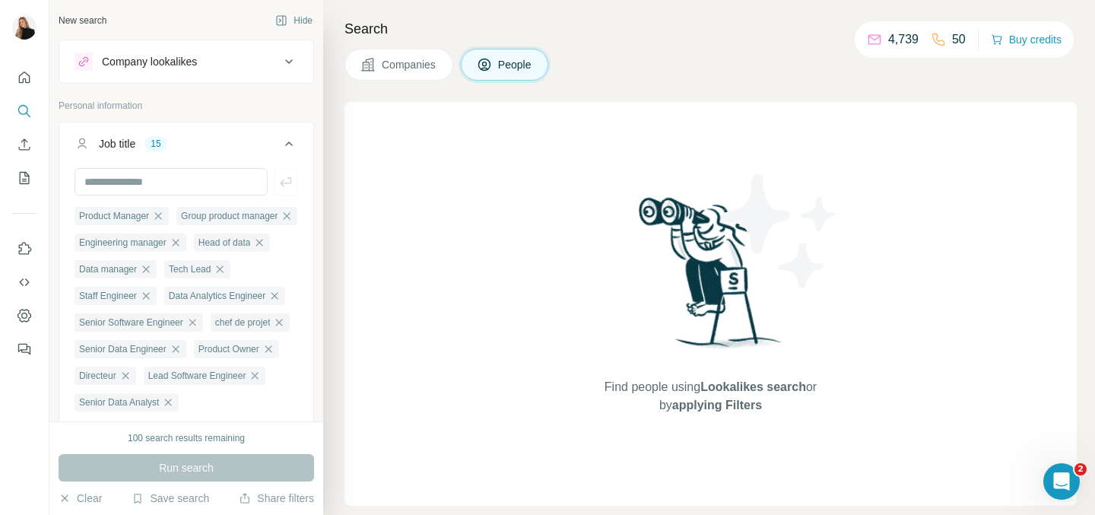
click at [788, 59] on div "Companies People" at bounding box center [710, 65] width 732 height 32
click at [163, 222] on div "Product Manager" at bounding box center [121, 216] width 94 height 18
click at [164, 216] on icon "button" at bounding box center [158, 216] width 12 height 12
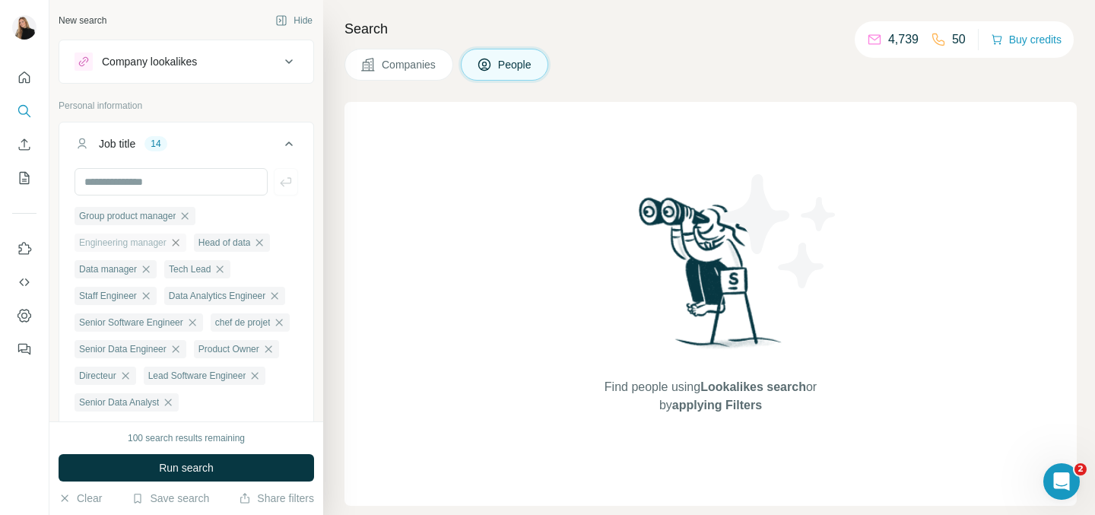
click at [178, 246] on icon "button" at bounding box center [176, 242] width 12 height 12
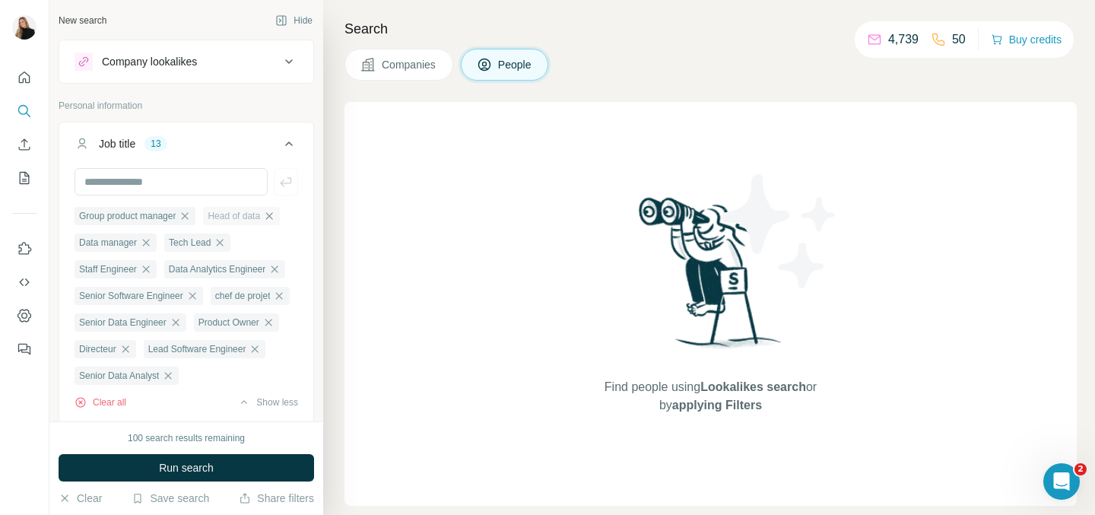
click at [275, 216] on icon "button" at bounding box center [269, 216] width 12 height 12
click at [278, 216] on icon "button" at bounding box center [274, 215] width 7 height 7
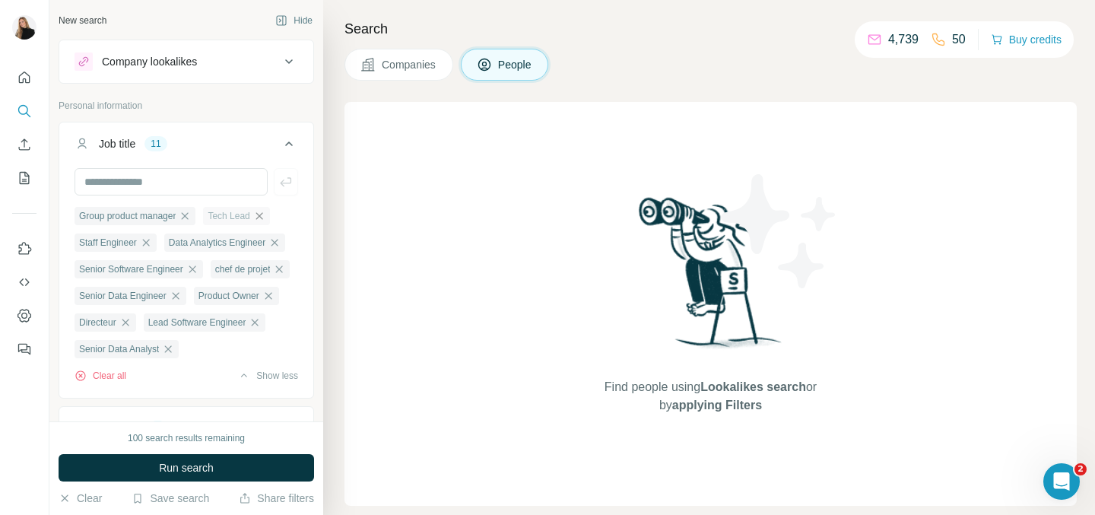
click at [262, 214] on icon "button" at bounding box center [258, 215] width 7 height 7
click at [280, 214] on icon "button" at bounding box center [274, 216] width 12 height 12
click at [187, 245] on icon "button" at bounding box center [185, 242] width 12 height 12
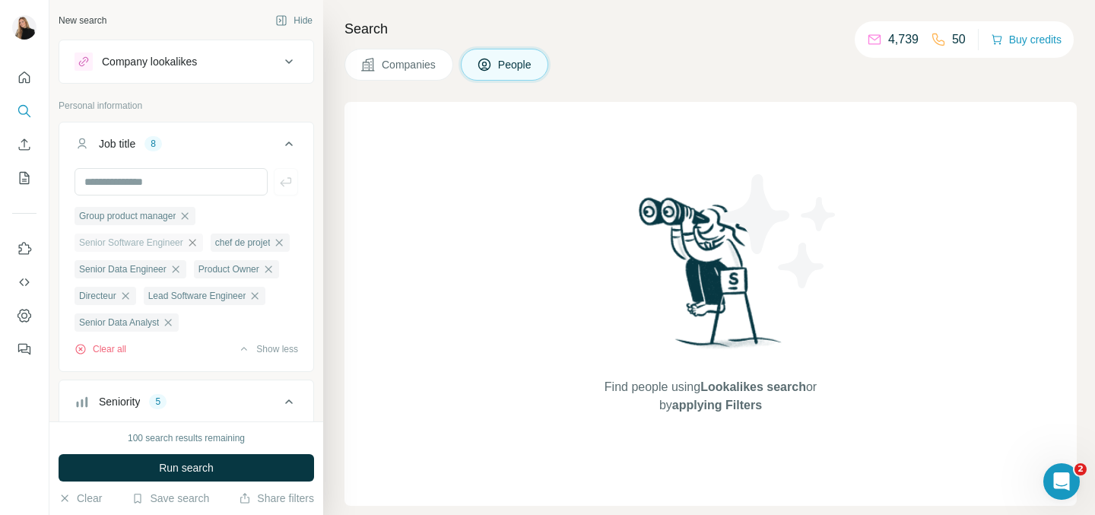
click at [198, 244] on icon "button" at bounding box center [192, 242] width 12 height 12
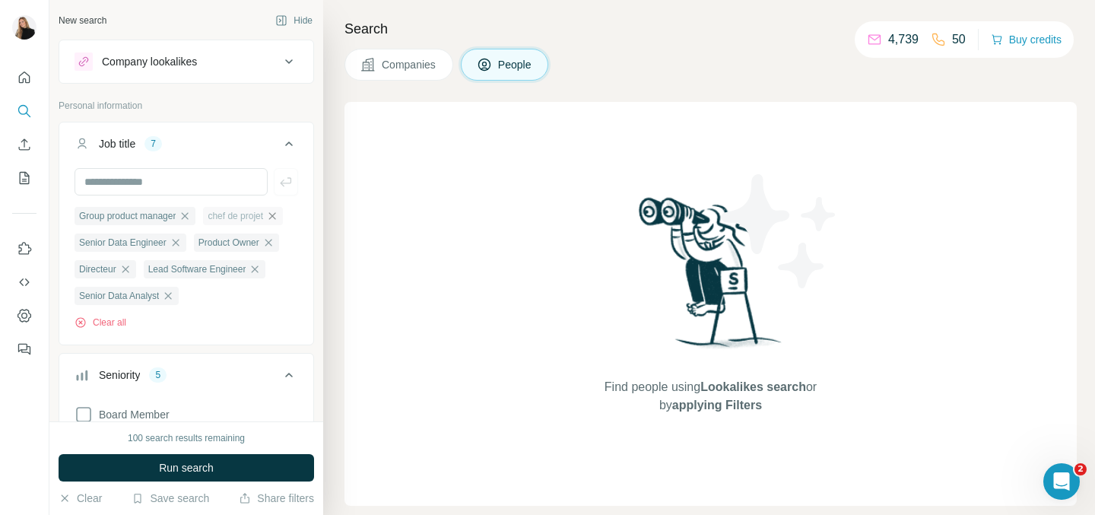
click at [278, 215] on icon "button" at bounding box center [272, 216] width 12 height 12
click at [179, 247] on icon "button" at bounding box center [176, 242] width 12 height 12
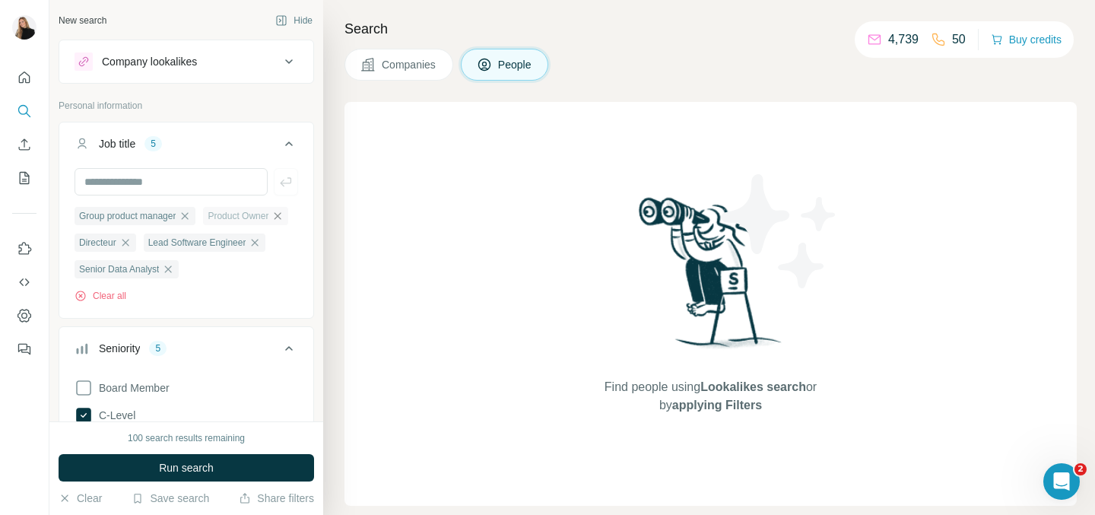
click at [271, 222] on icon "button" at bounding box center [277, 216] width 12 height 12
click at [260, 215] on icon "button" at bounding box center [254, 216] width 12 height 12
click at [191, 245] on icon "button" at bounding box center [186, 242] width 12 height 12
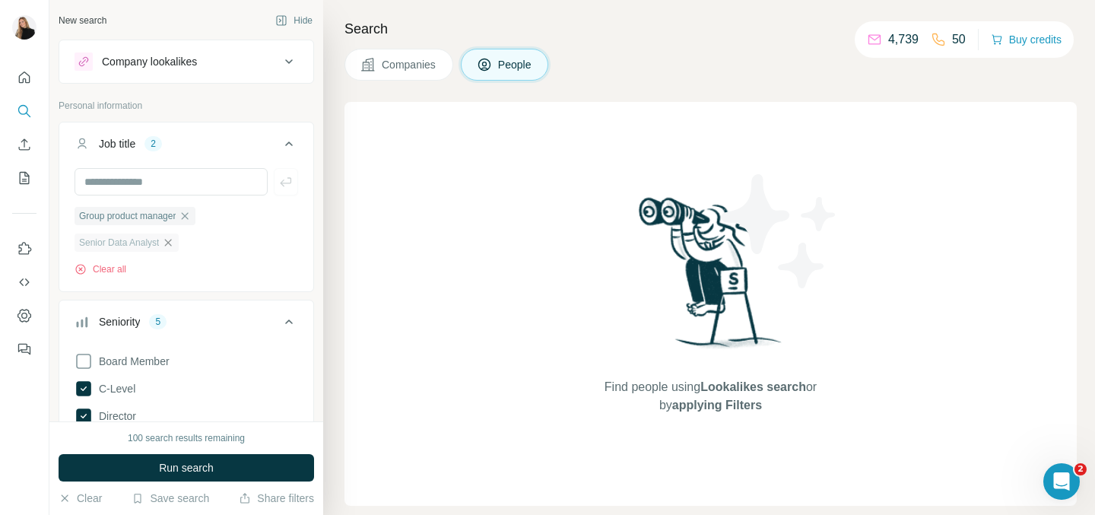
click at [172, 244] on icon "button" at bounding box center [168, 242] width 7 height 7
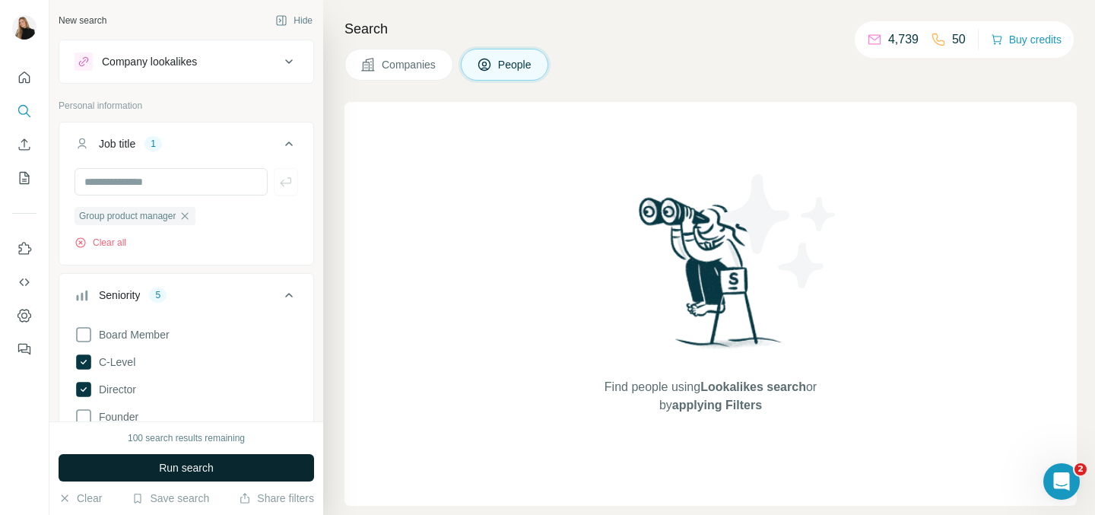
click at [208, 467] on span "Run search" at bounding box center [186, 467] width 55 height 15
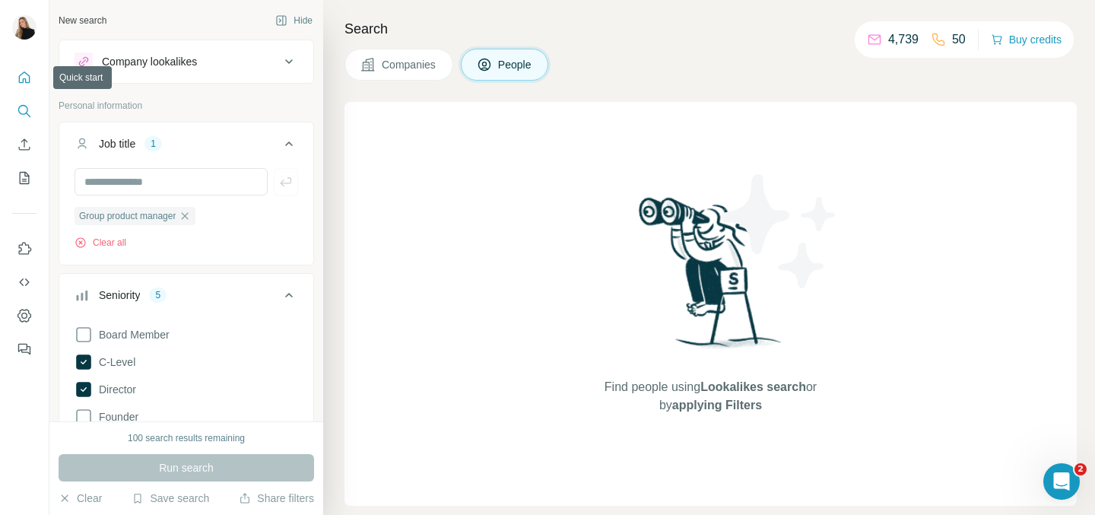
click at [25, 86] on button "Quick start" at bounding box center [24, 77] width 24 height 27
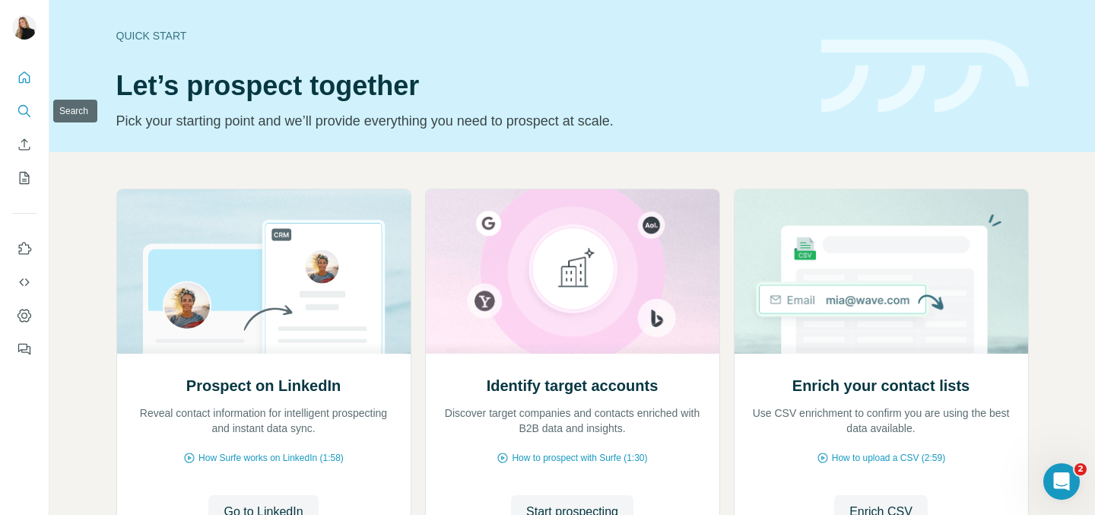
click at [24, 103] on icon "Search" at bounding box center [24, 110] width 15 height 15
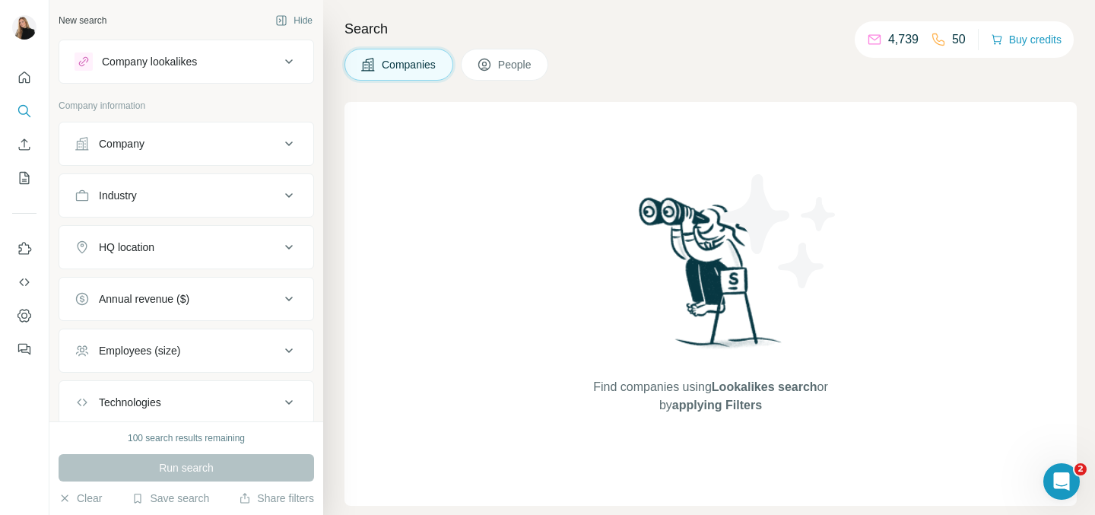
click at [531, 71] on span "People" at bounding box center [515, 64] width 35 height 15
